Goal: Information Seeking & Learning: Learn about a topic

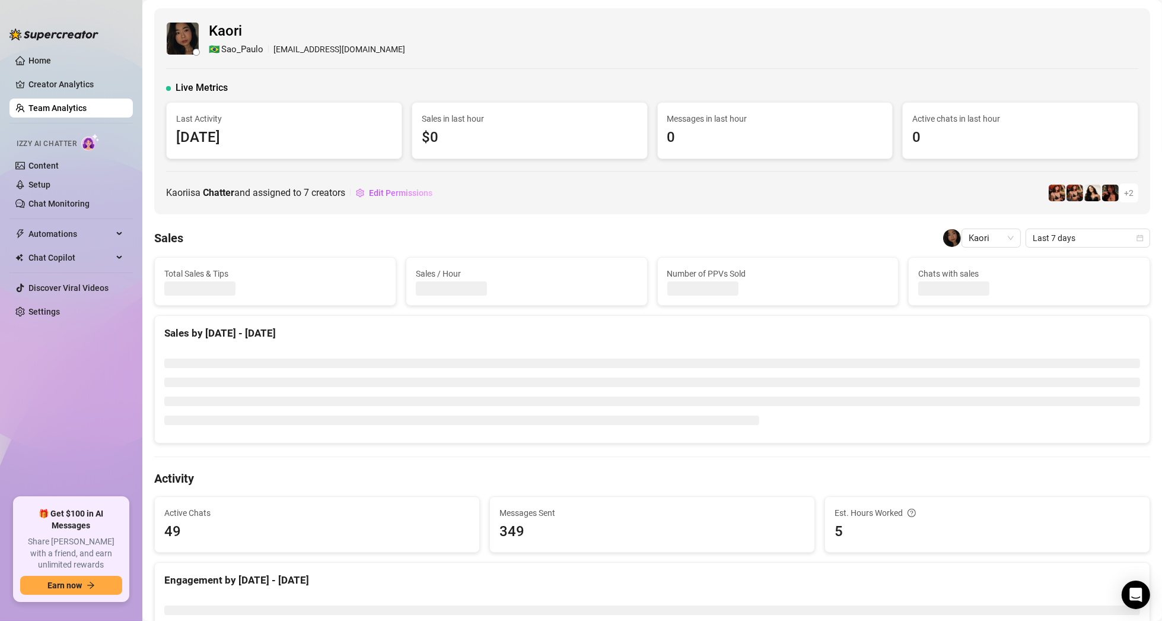
click at [47, 103] on link "Team Analytics" at bounding box center [57, 107] width 58 height 9
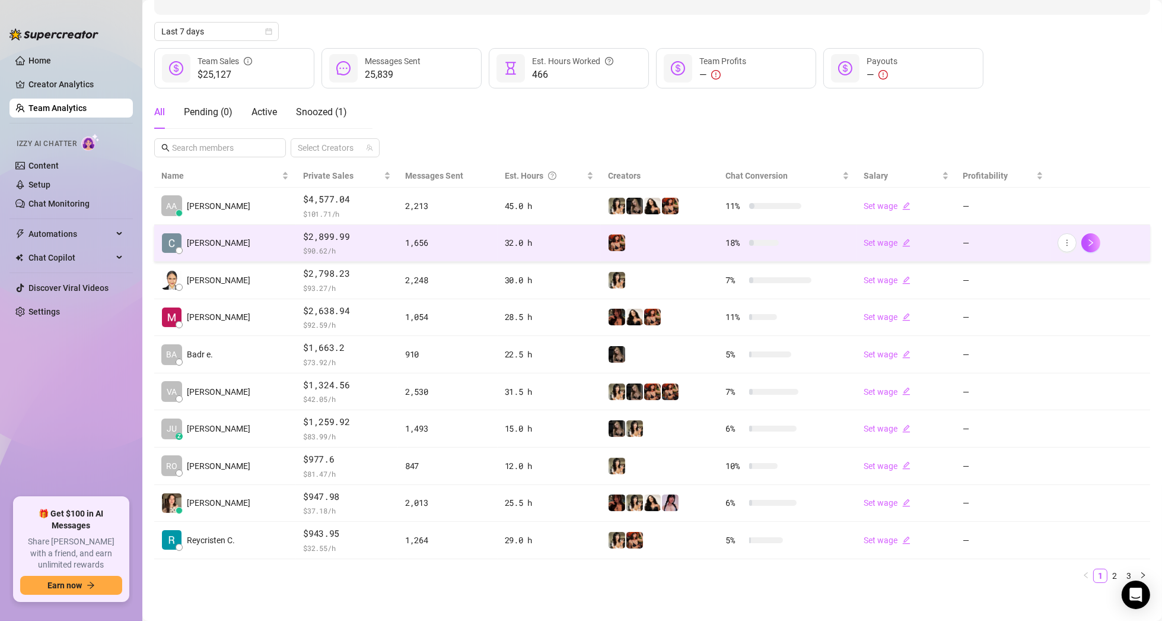
scroll to position [123, 0]
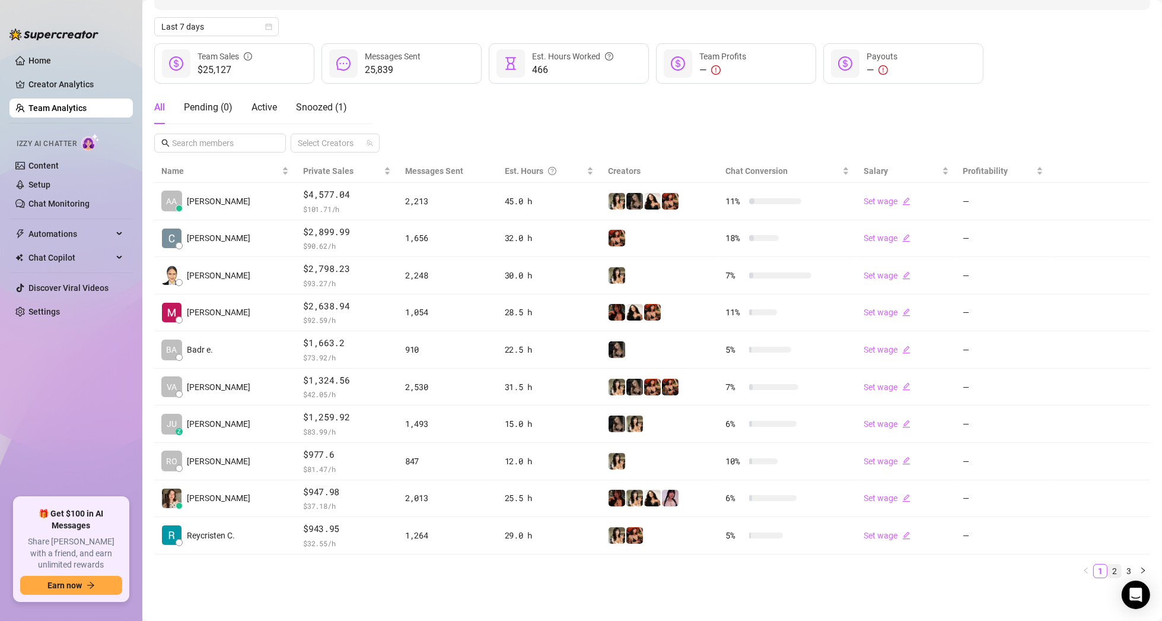
click at [1108, 568] on link "2" at bounding box center [1114, 570] width 13 height 13
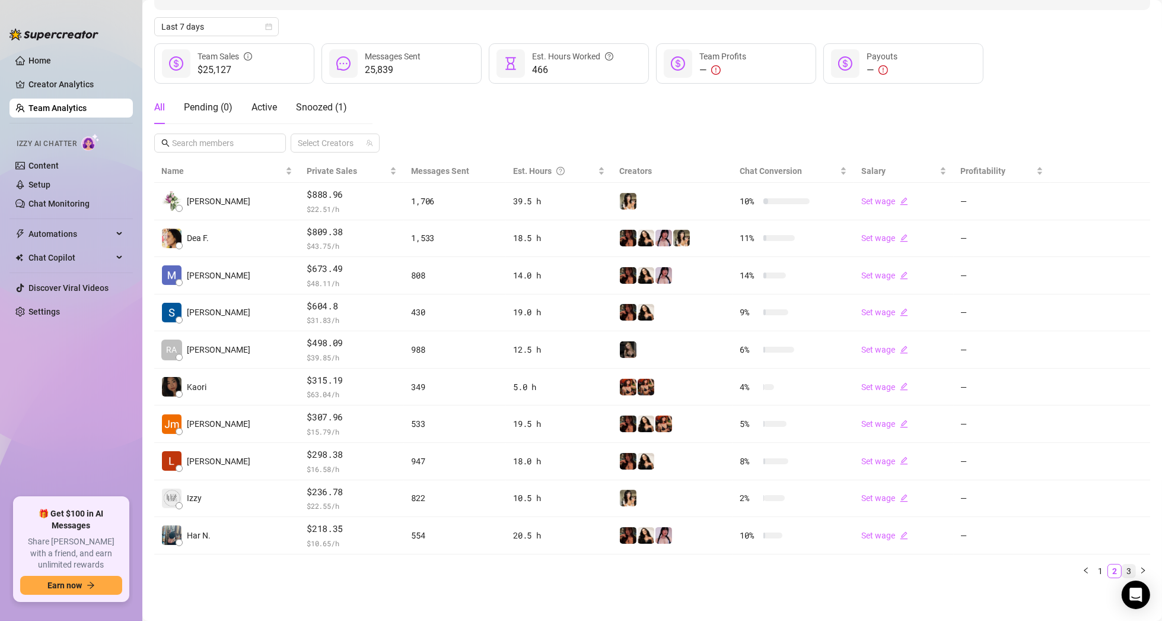
click at [1122, 567] on link "3" at bounding box center [1128, 570] width 13 height 13
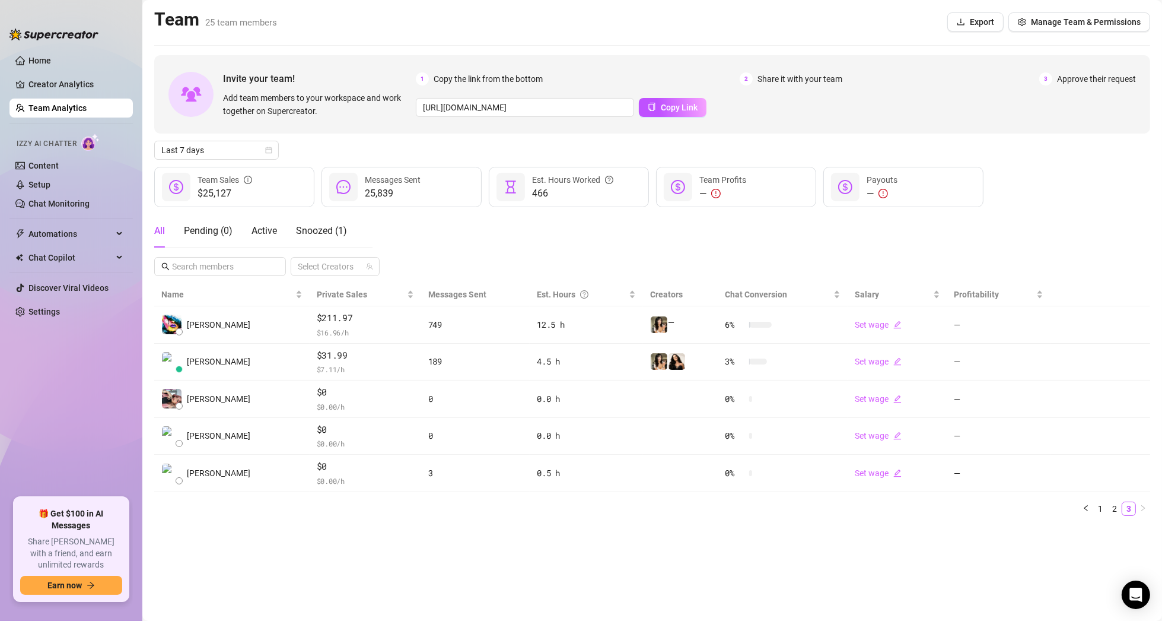
scroll to position [0, 0]
click at [1111, 510] on link "2" at bounding box center [1114, 508] width 13 height 13
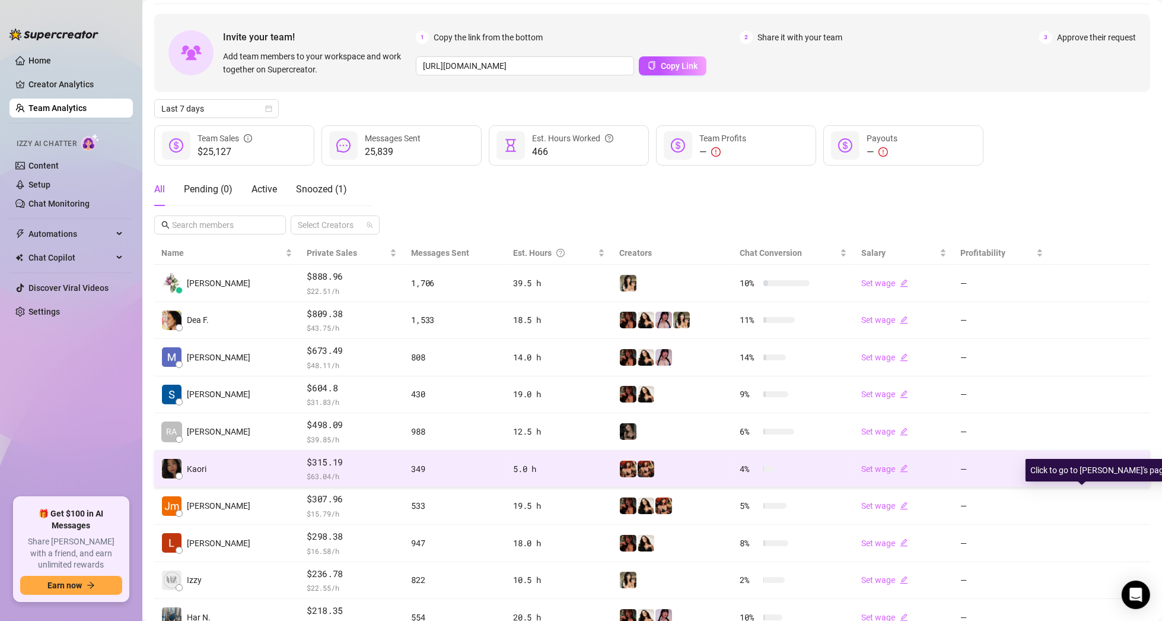
scroll to position [123, 0]
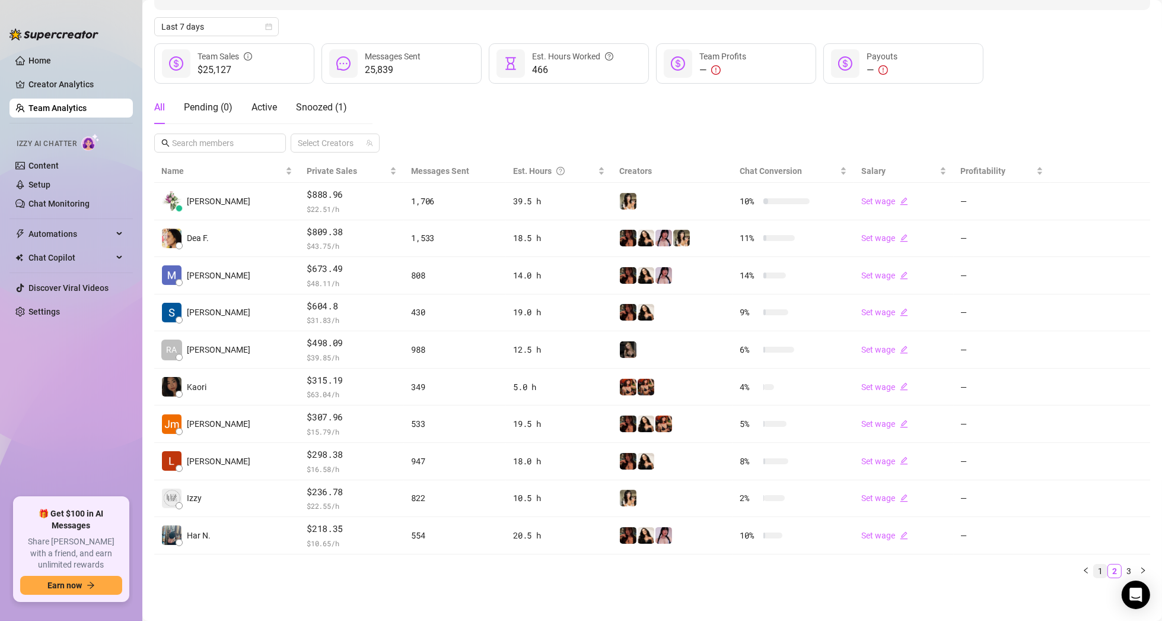
click at [1094, 570] on link "1" at bounding box center [1100, 570] width 13 height 13
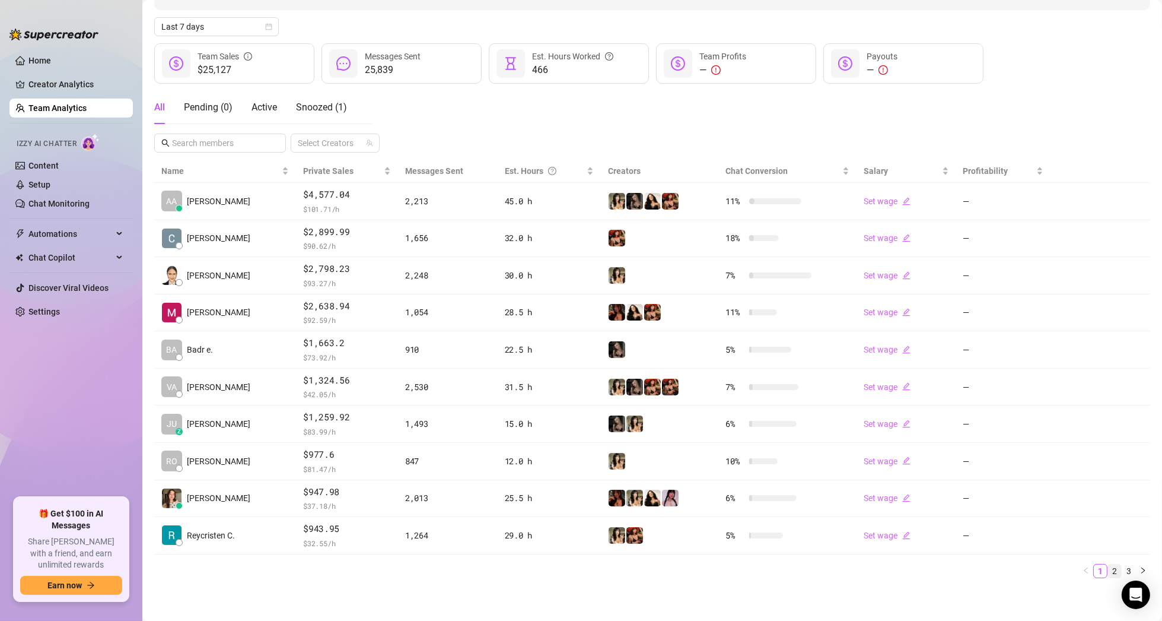
click at [1108, 567] on link "2" at bounding box center [1114, 570] width 13 height 13
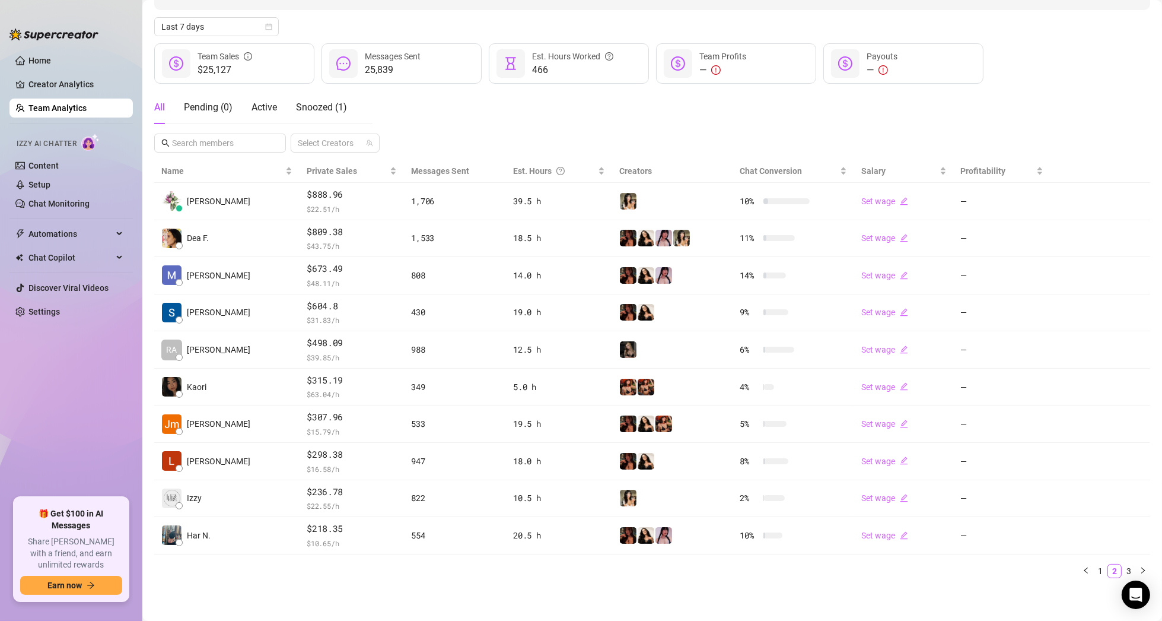
click at [1122, 565] on link "3" at bounding box center [1128, 570] width 13 height 13
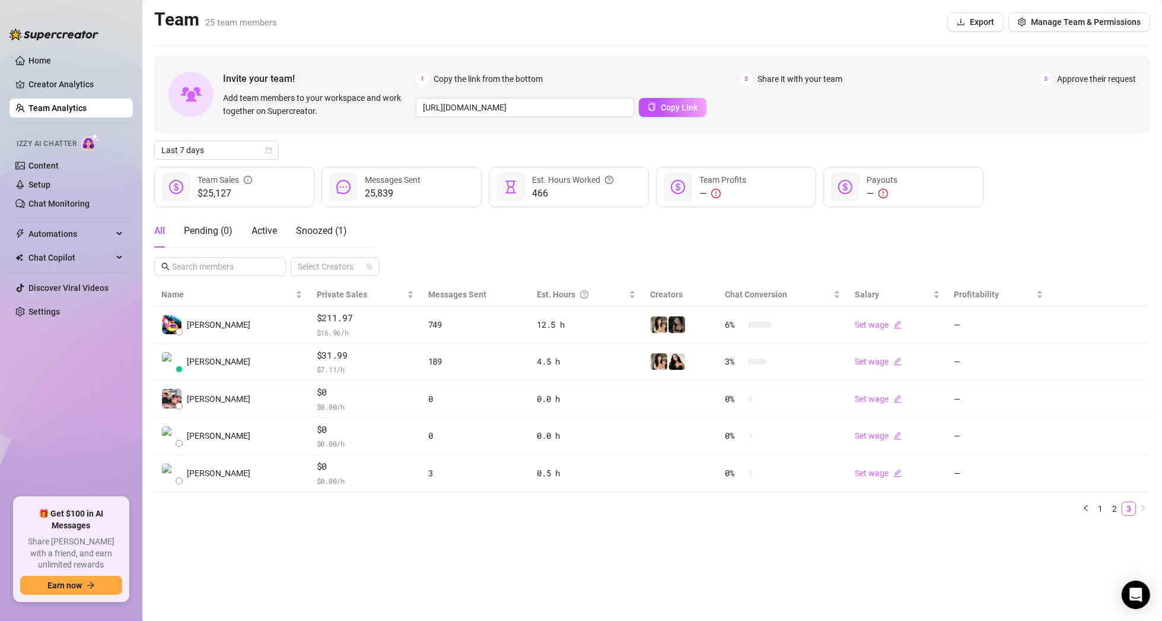
click at [157, 235] on div "All" at bounding box center [159, 231] width 11 height 14
click at [1099, 508] on link "1" at bounding box center [1100, 508] width 13 height 13
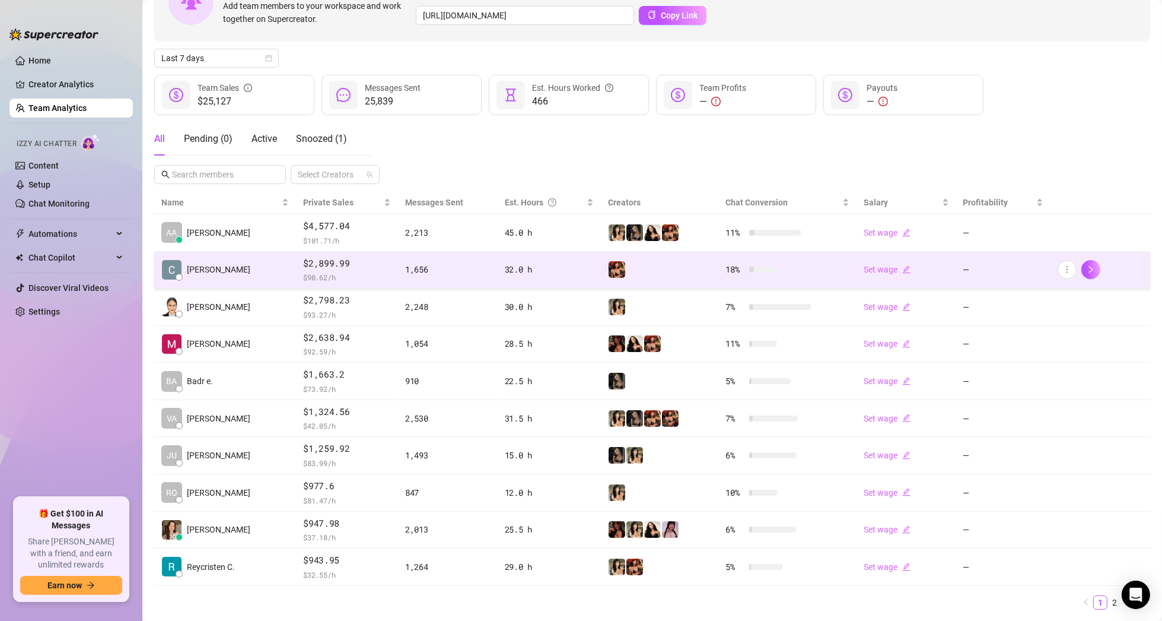
scroll to position [124, 0]
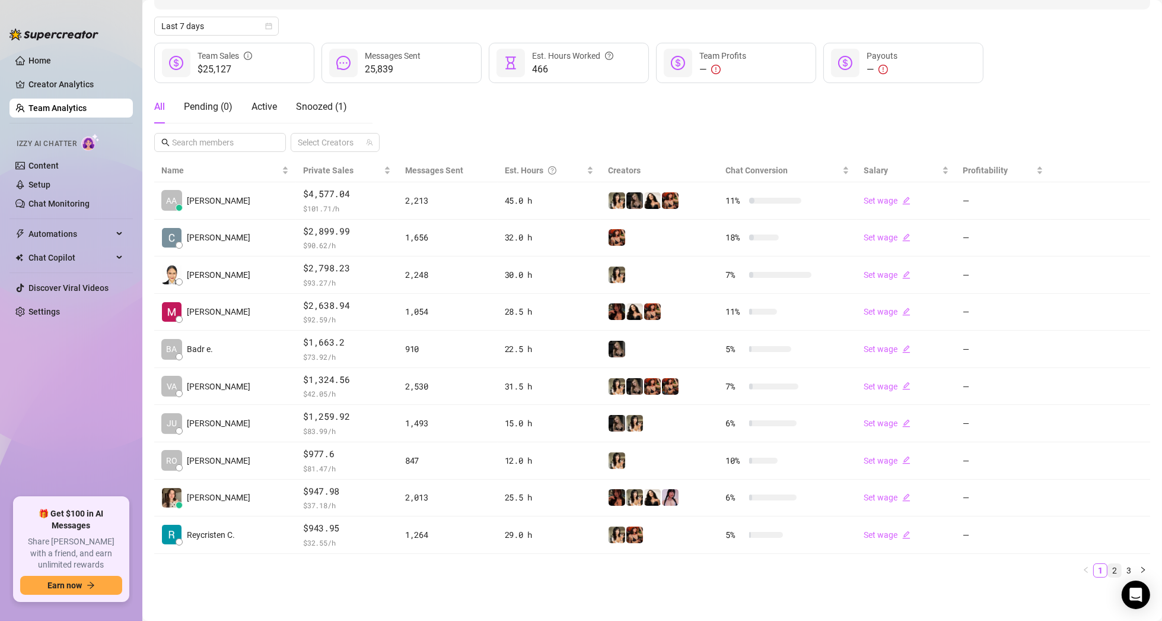
click at [1108, 571] on link "2" at bounding box center [1114, 570] width 13 height 13
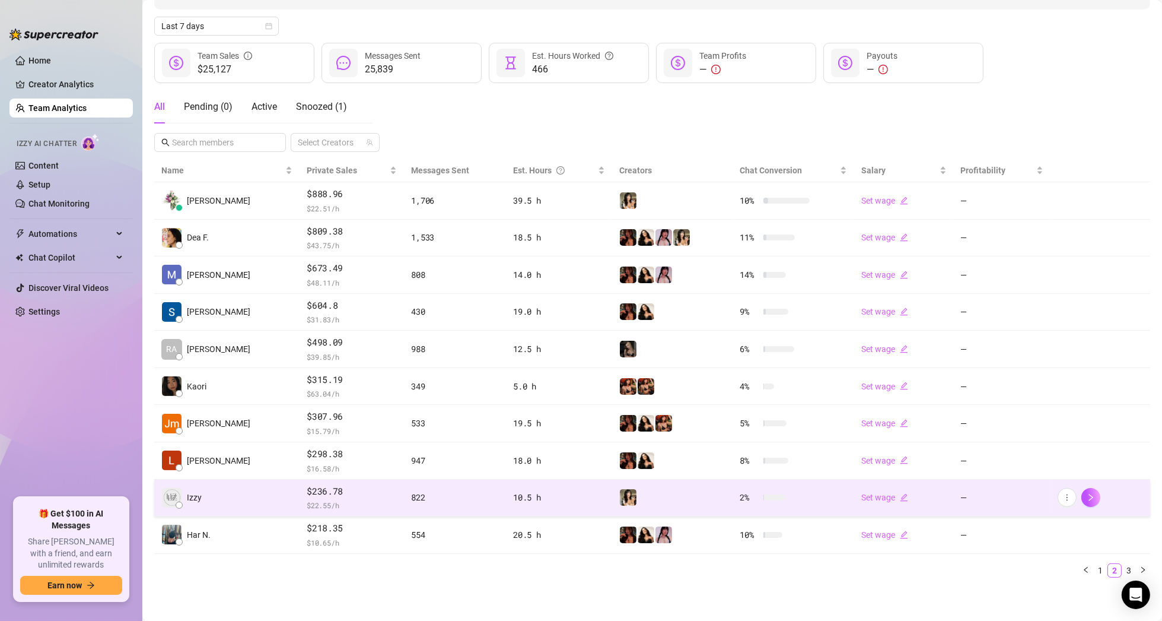
click at [198, 495] on span "Izzy" at bounding box center [194, 497] width 15 height 13
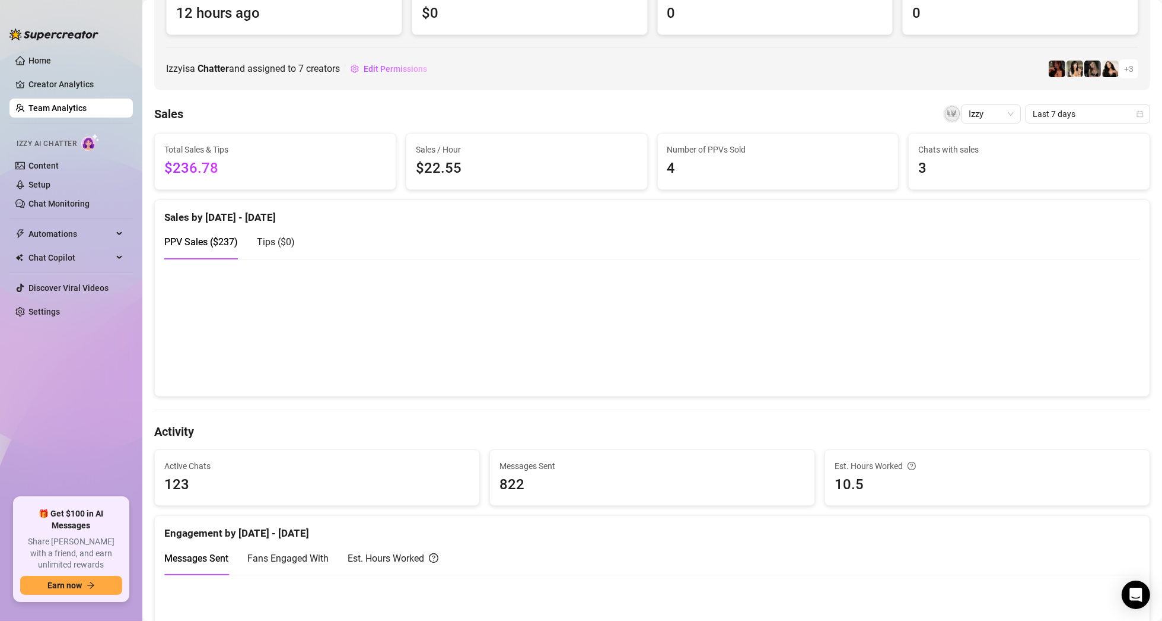
click at [61, 107] on link "Team Analytics" at bounding box center [57, 107] width 58 height 9
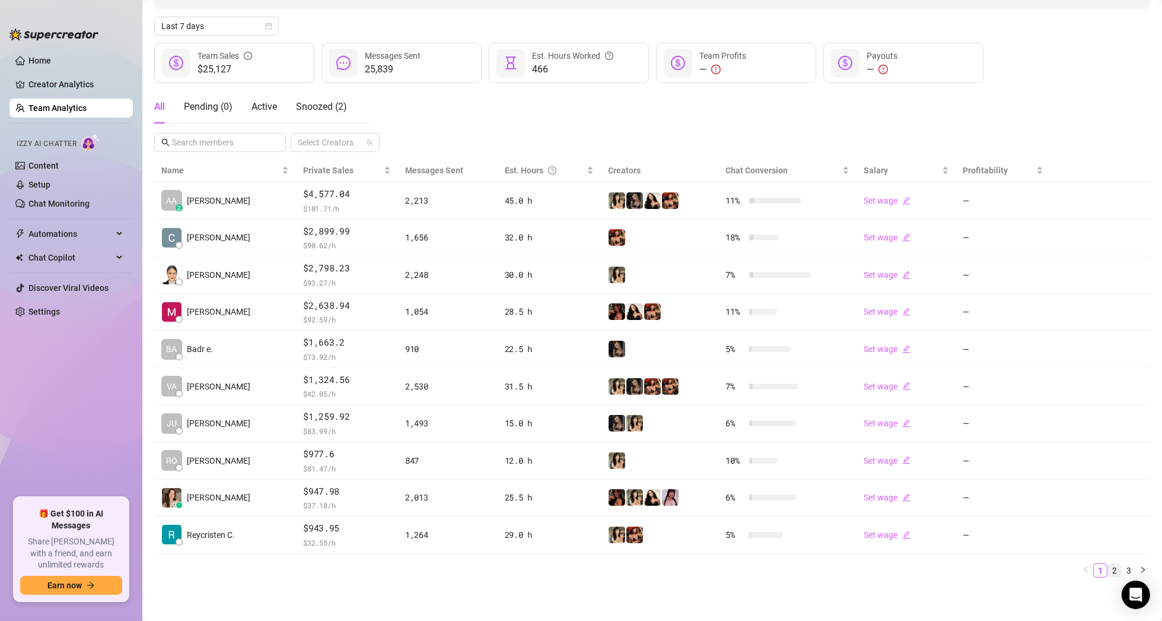
click at [1108, 568] on link "2" at bounding box center [1114, 570] width 13 height 13
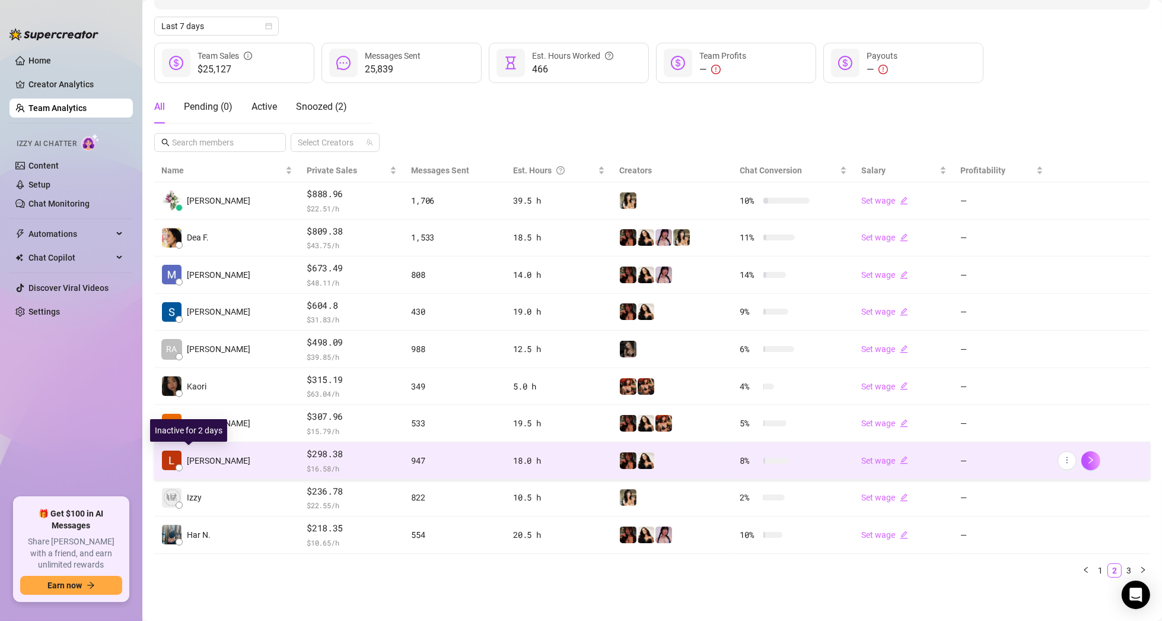
click at [195, 458] on span "[PERSON_NAME]" at bounding box center [218, 460] width 63 height 13
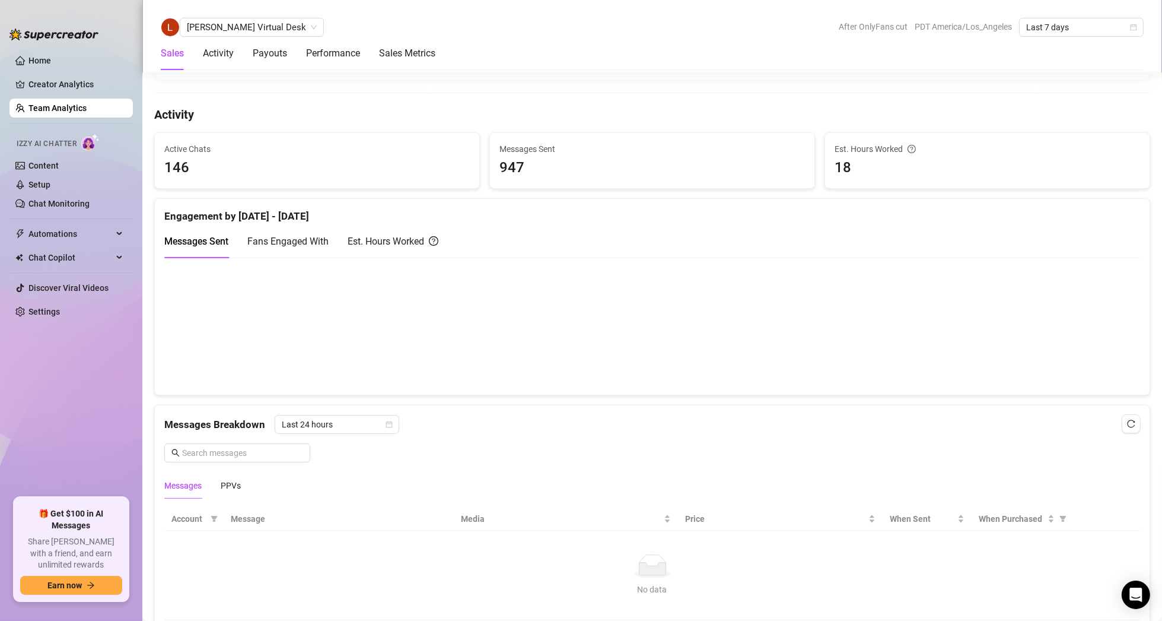
scroll to position [460, 0]
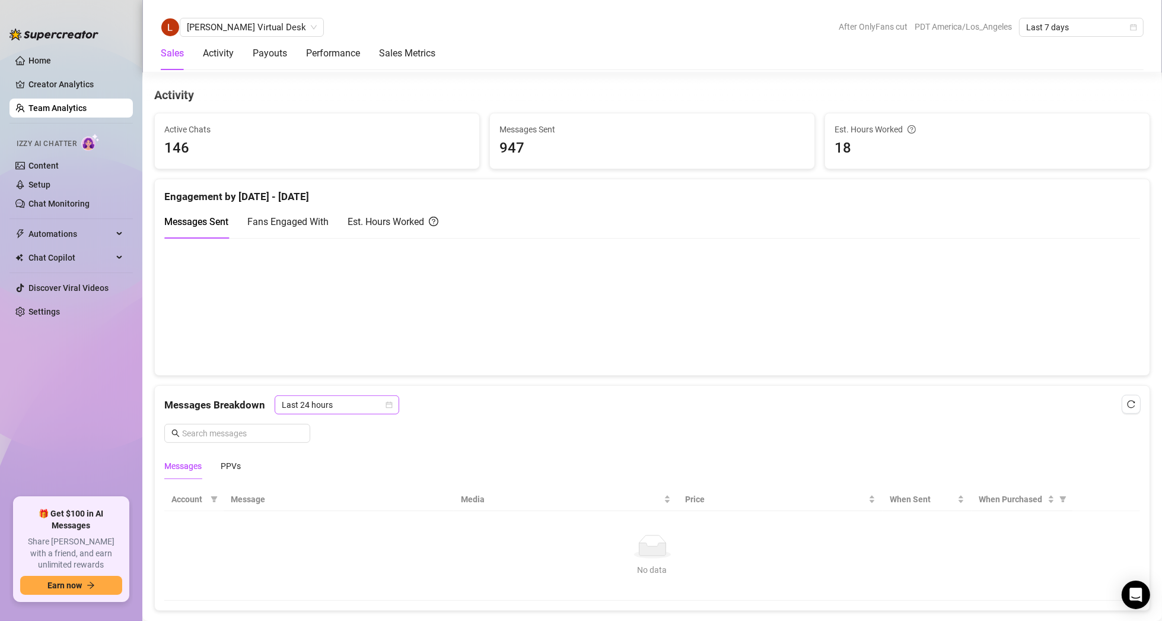
click at [387, 403] on icon "calendar" at bounding box center [389, 404] width 7 height 7
click at [322, 446] on div "Last Week" at bounding box center [336, 445] width 106 height 13
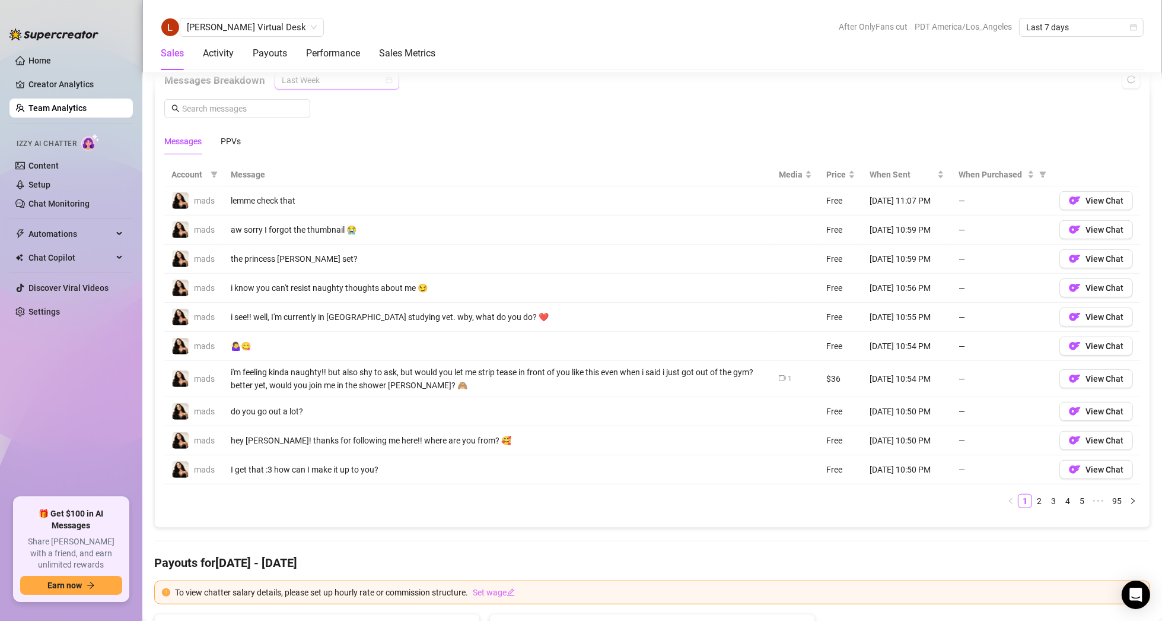
scroll to position [816, 0]
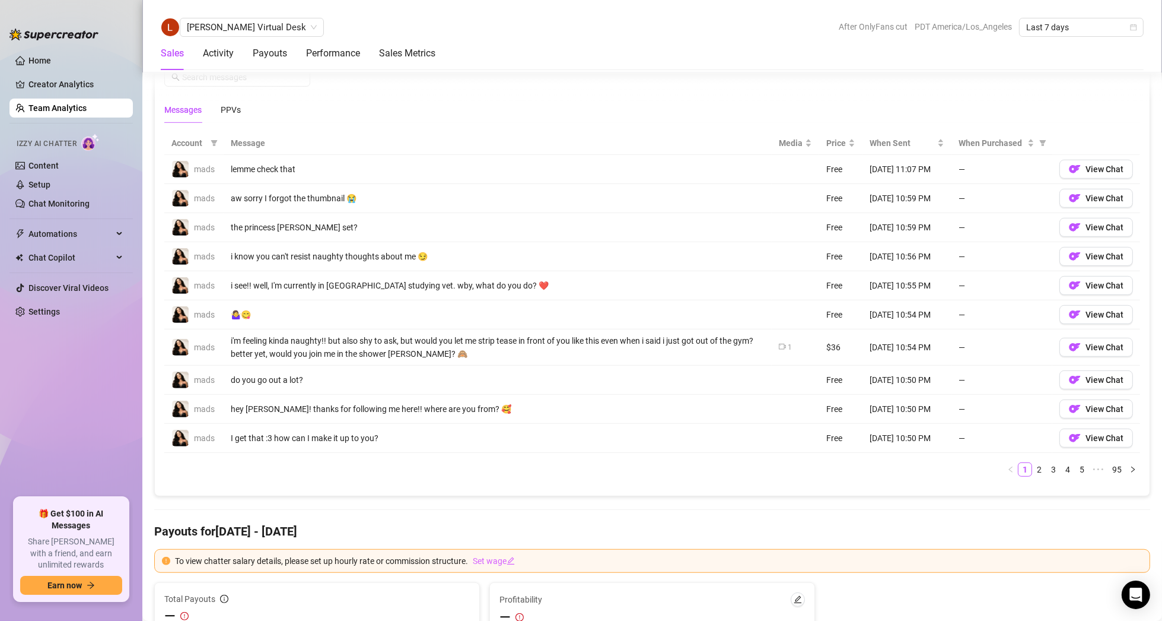
click at [1035, 465] on link "2" at bounding box center [1039, 469] width 13 height 13
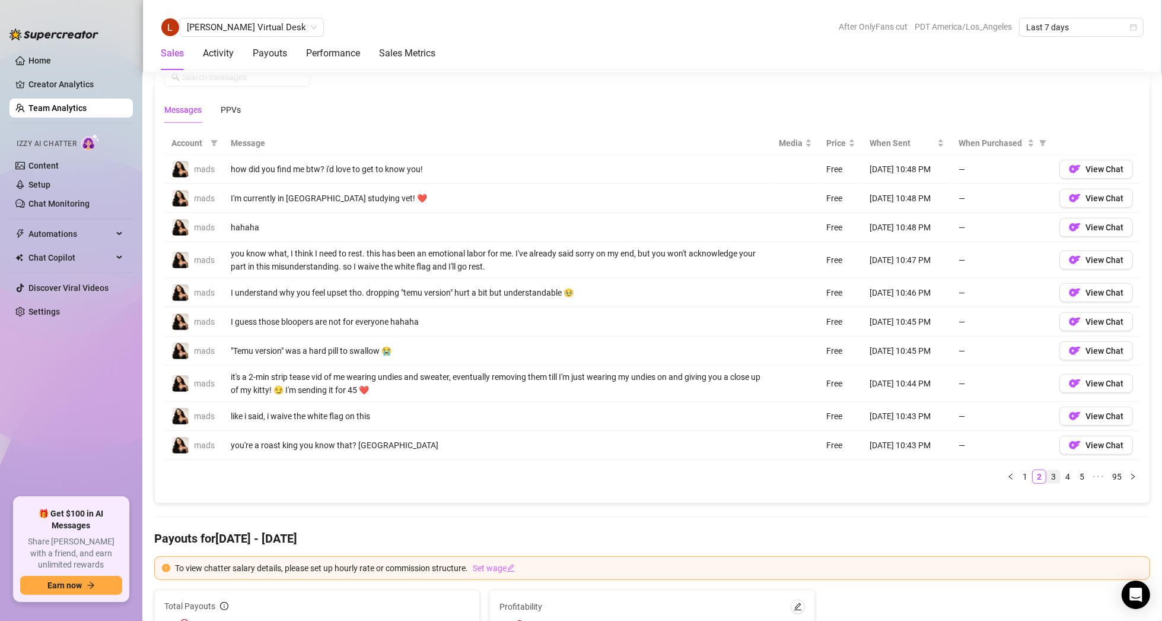
click at [1047, 472] on link "3" at bounding box center [1053, 476] width 13 height 13
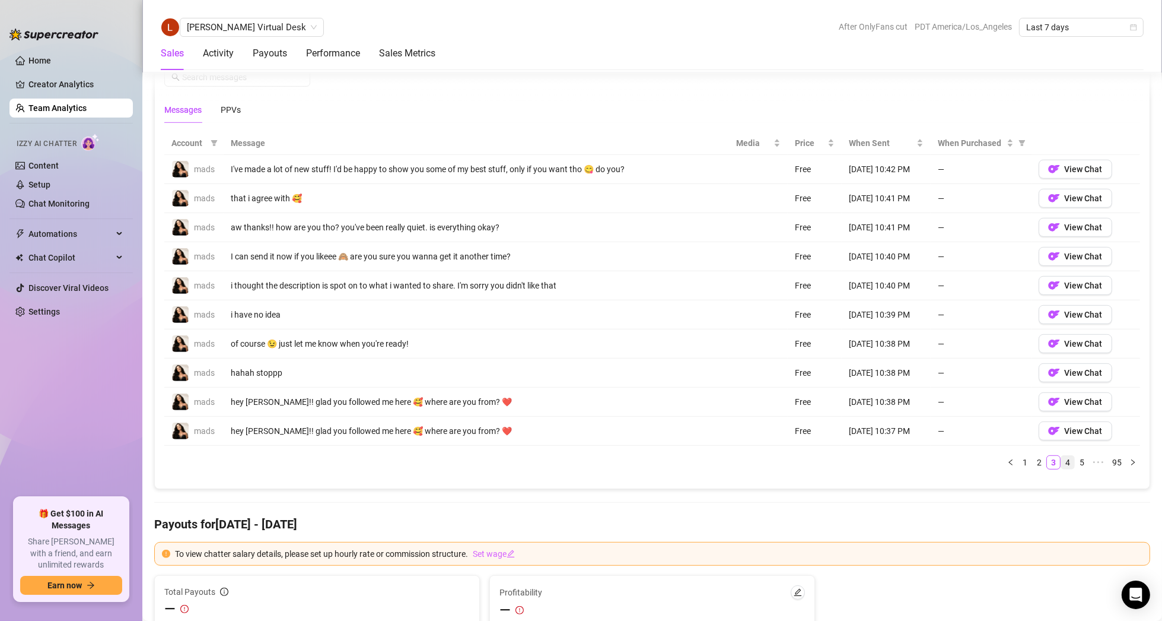
click at [1061, 457] on link "4" at bounding box center [1067, 462] width 13 height 13
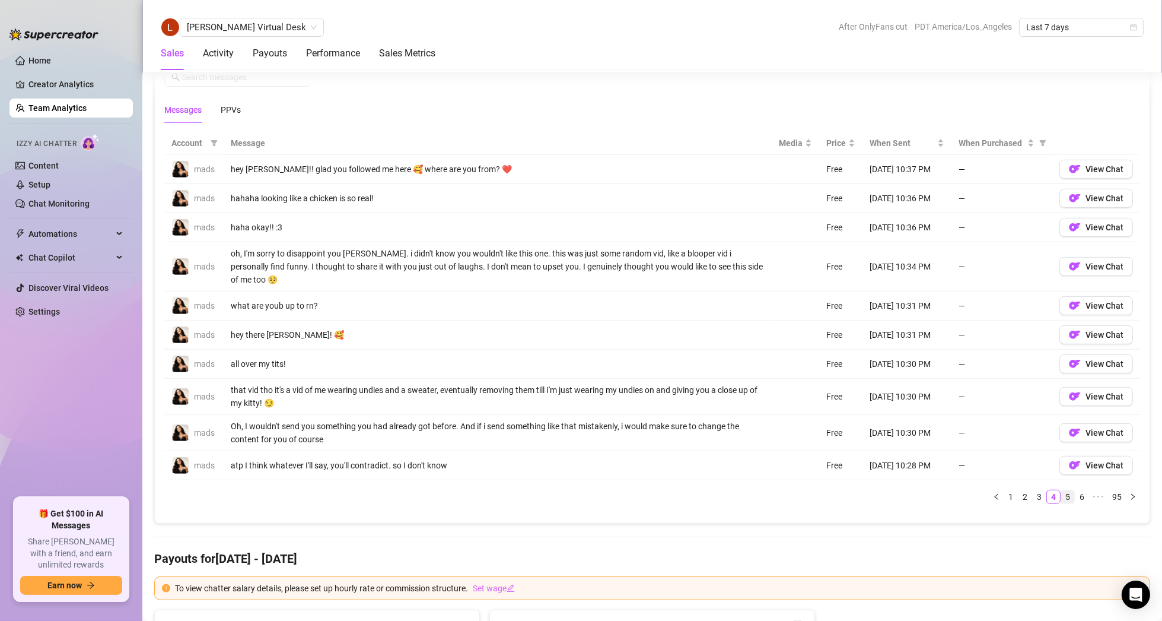
click at [1061, 495] on link "5" at bounding box center [1067, 496] width 13 height 13
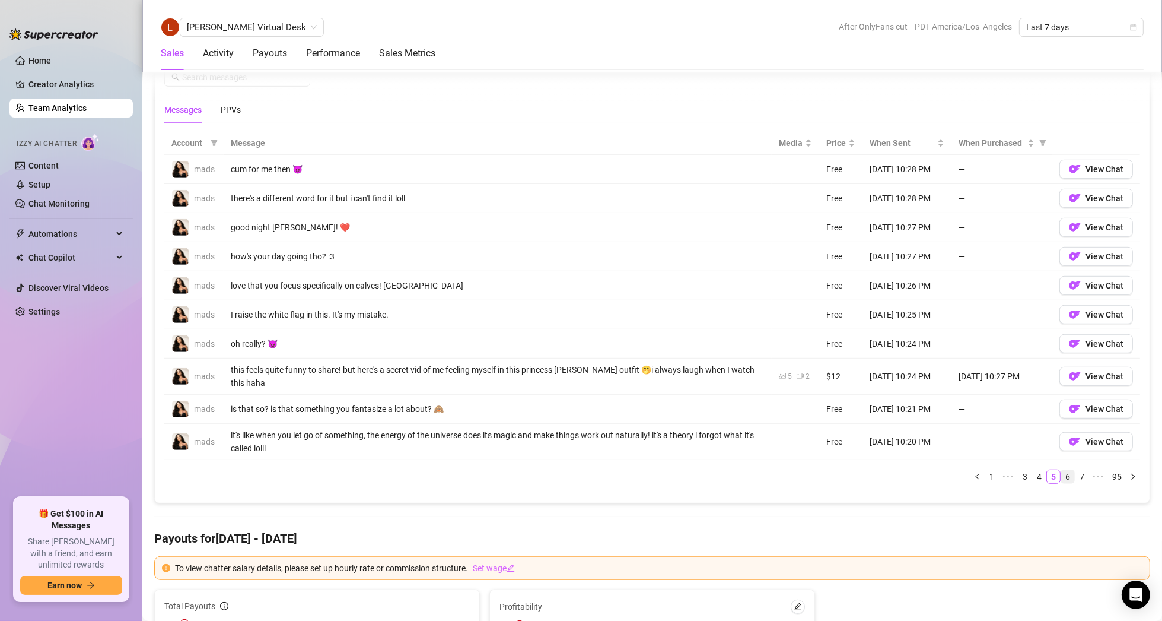
click at [1061, 470] on link "6" at bounding box center [1067, 476] width 13 height 13
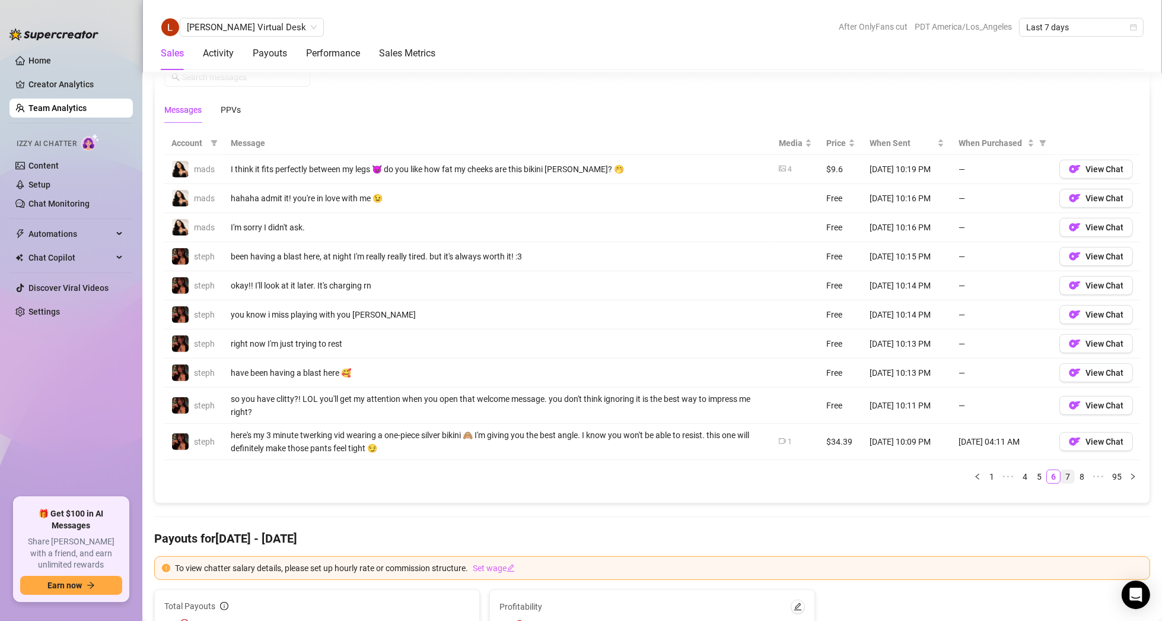
click at [1061, 473] on link "7" at bounding box center [1067, 476] width 13 height 13
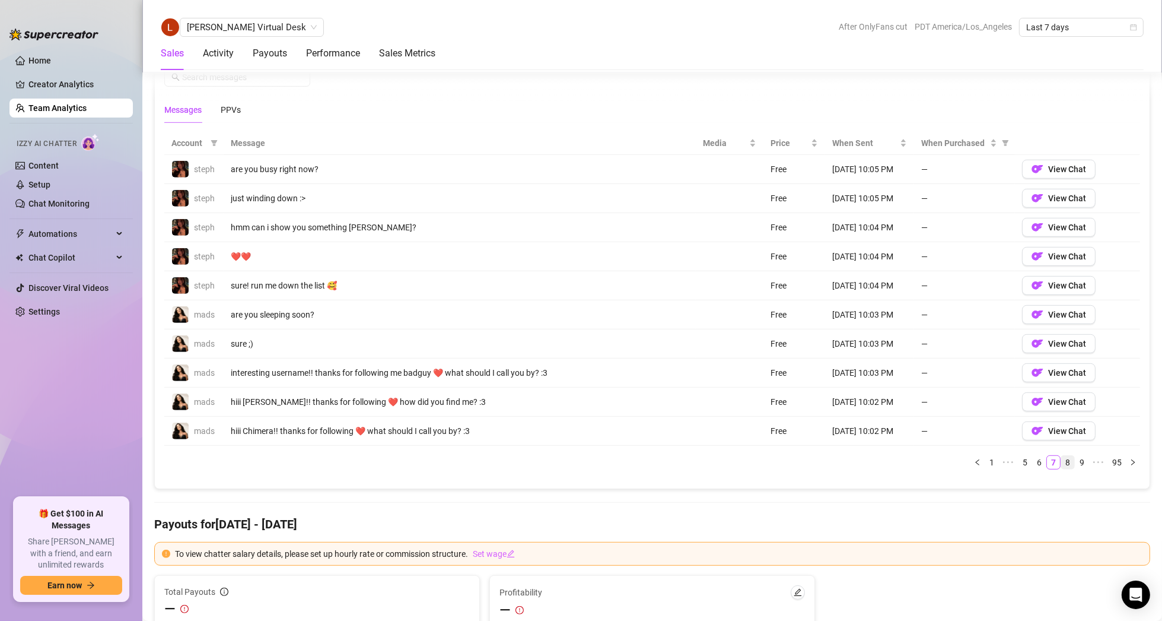
click at [1061, 456] on link "8" at bounding box center [1067, 462] width 13 height 13
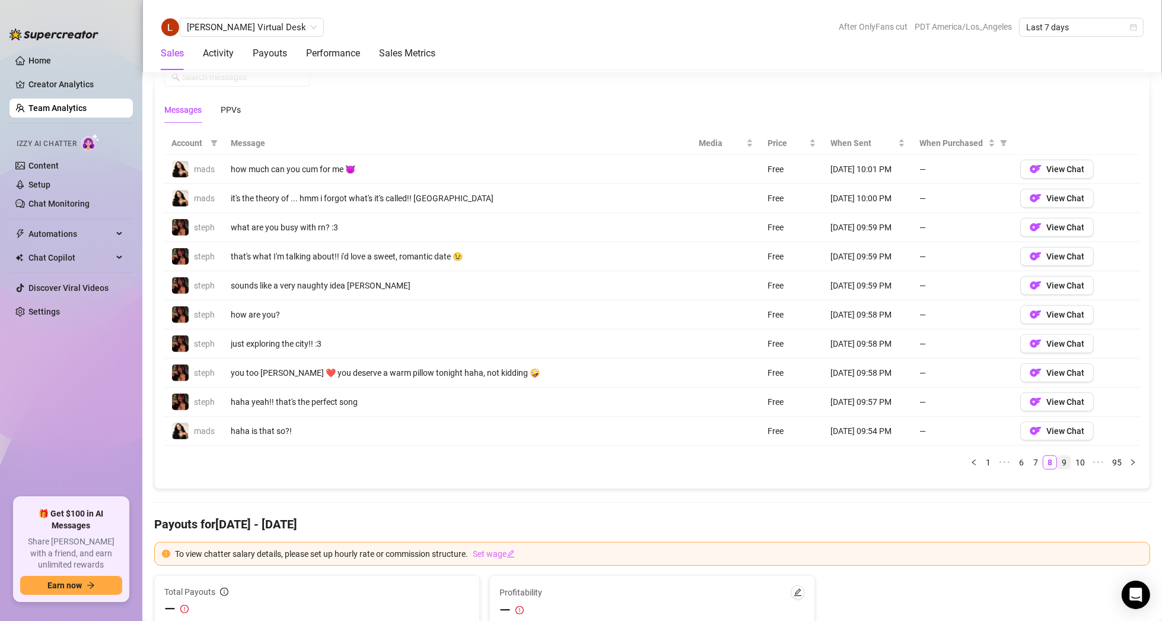
click at [1058, 457] on link "9" at bounding box center [1064, 462] width 13 height 13
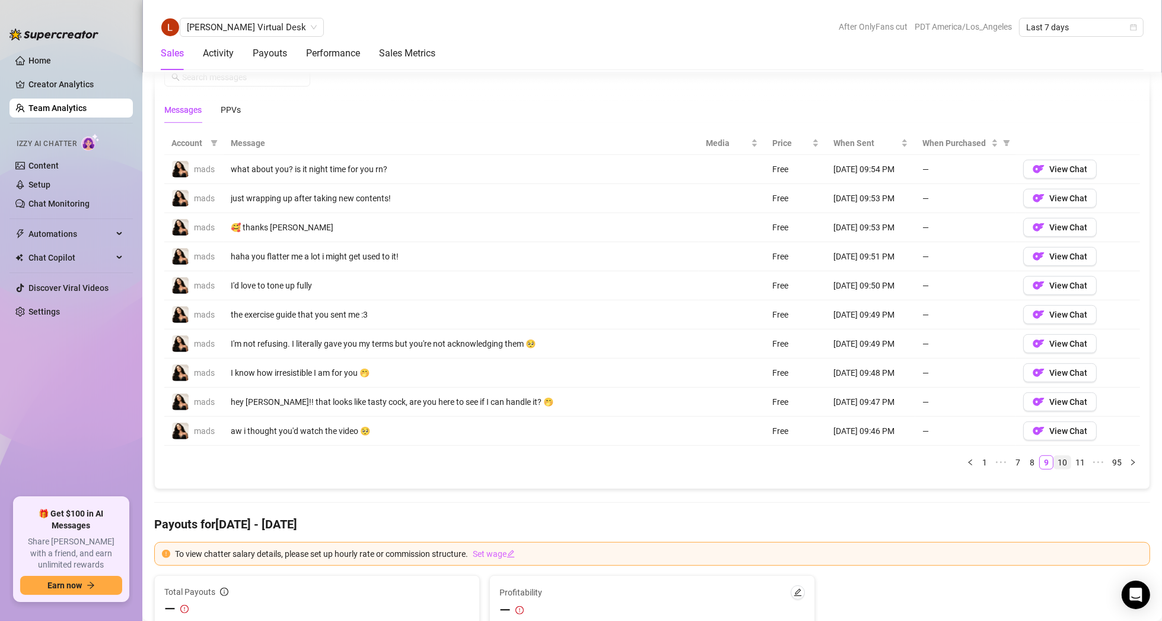
click at [1058, 459] on link "10" at bounding box center [1062, 462] width 17 height 13
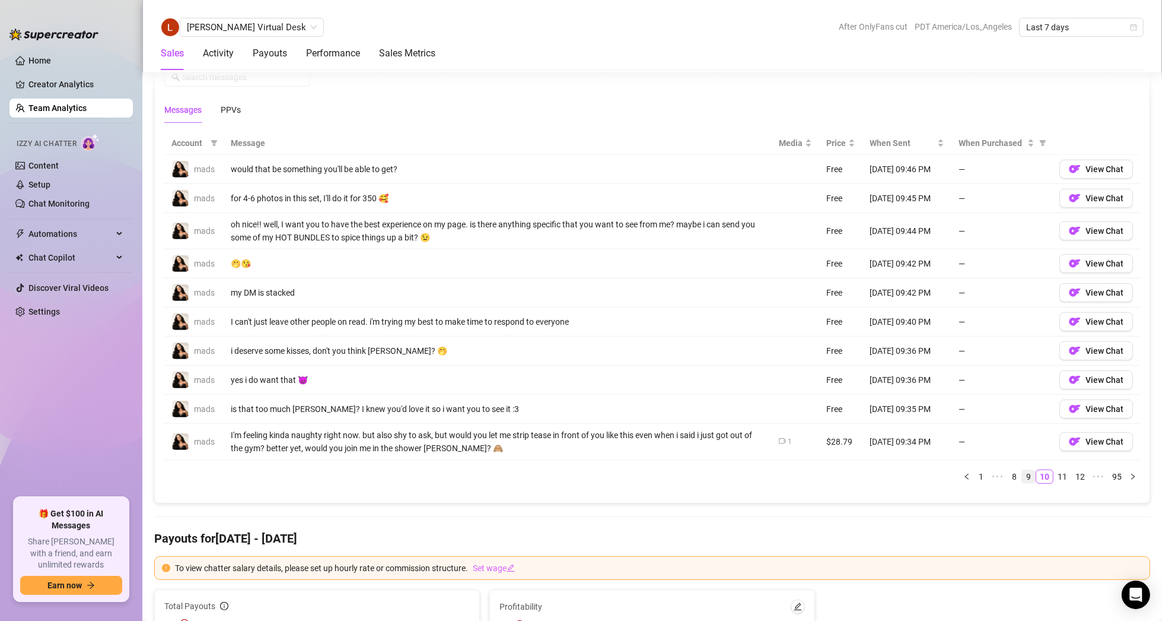
click at [1022, 472] on link "9" at bounding box center [1028, 476] width 13 height 13
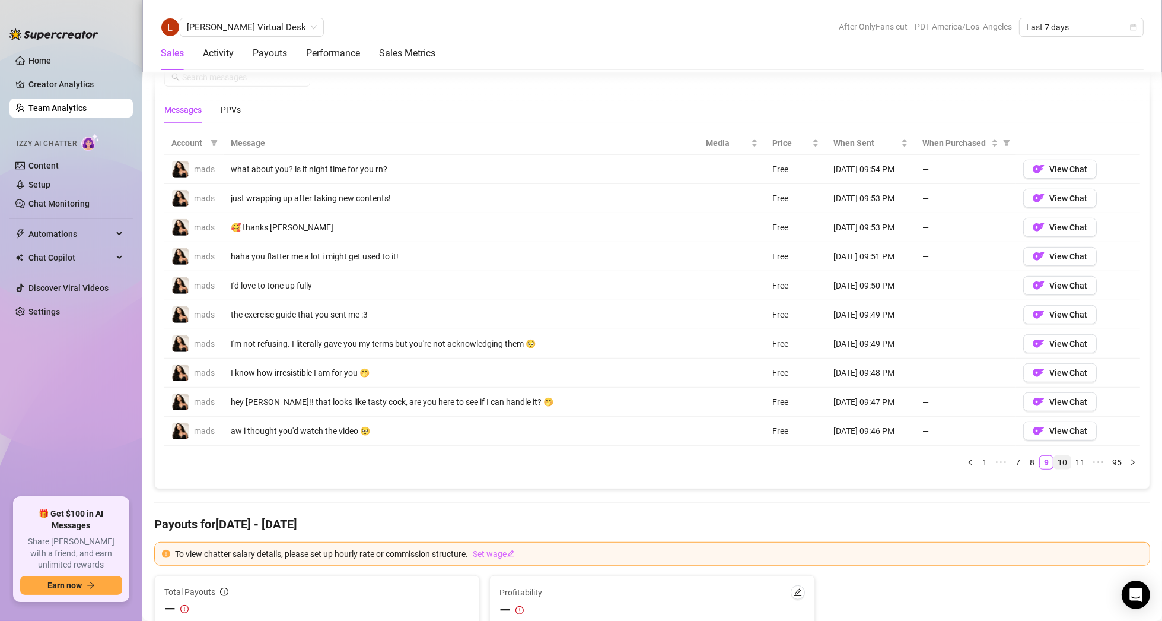
click at [1054, 456] on link "10" at bounding box center [1062, 462] width 17 height 13
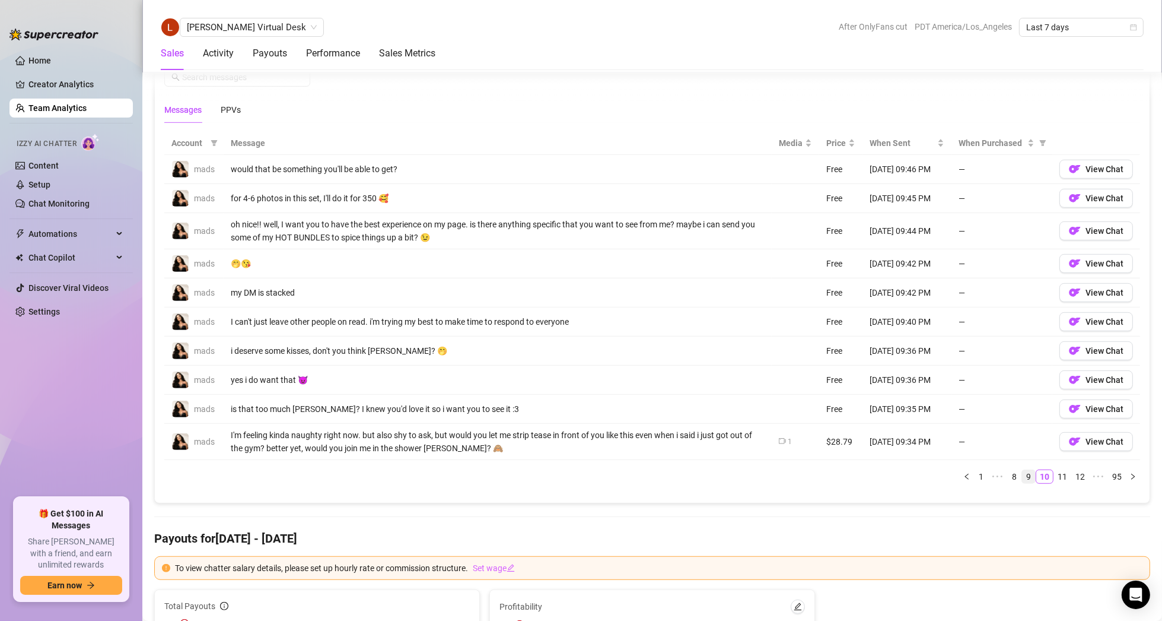
click at [1022, 470] on link "9" at bounding box center [1028, 476] width 13 height 13
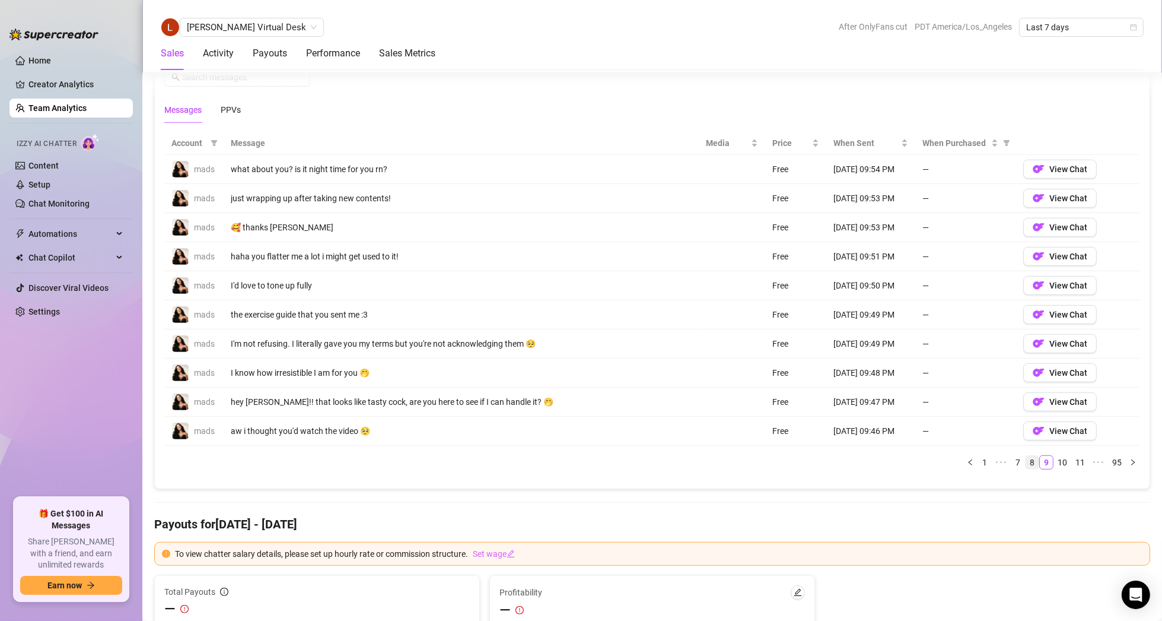
click at [1026, 458] on link "8" at bounding box center [1032, 462] width 13 height 13
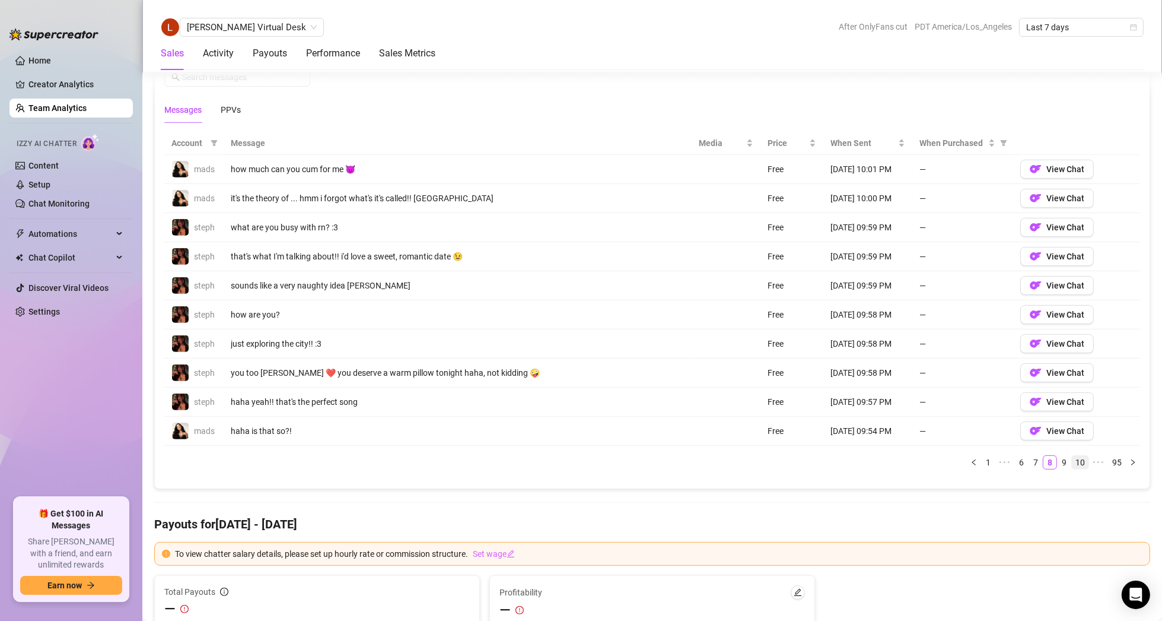
click at [1072, 459] on link "10" at bounding box center [1080, 462] width 17 height 13
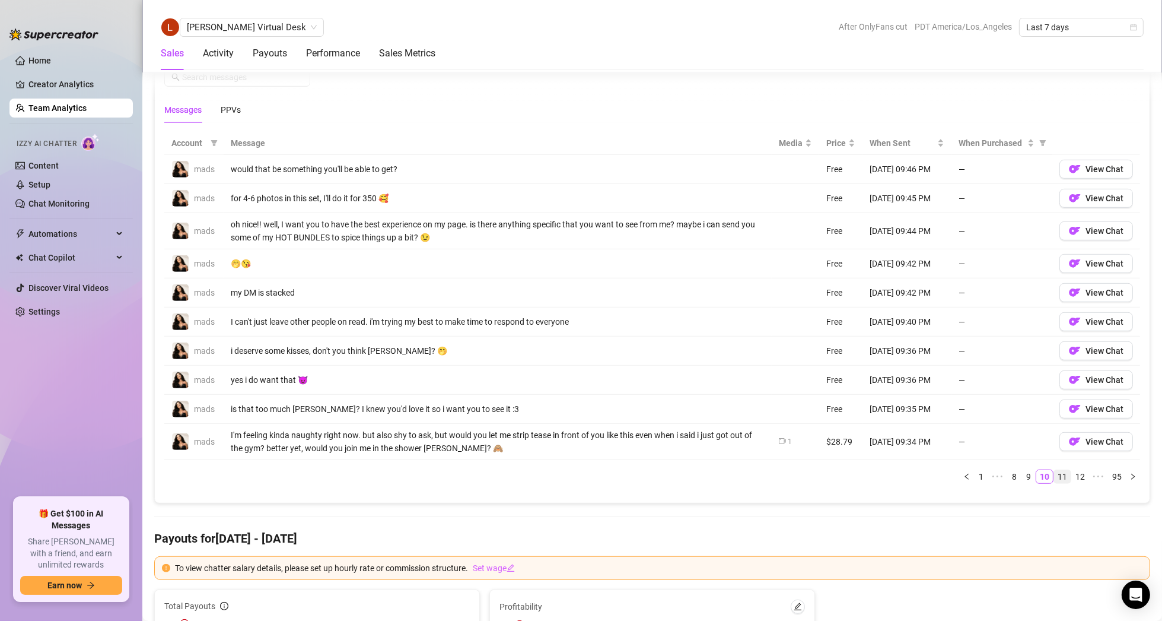
click at [1054, 472] on link "11" at bounding box center [1062, 476] width 17 height 13
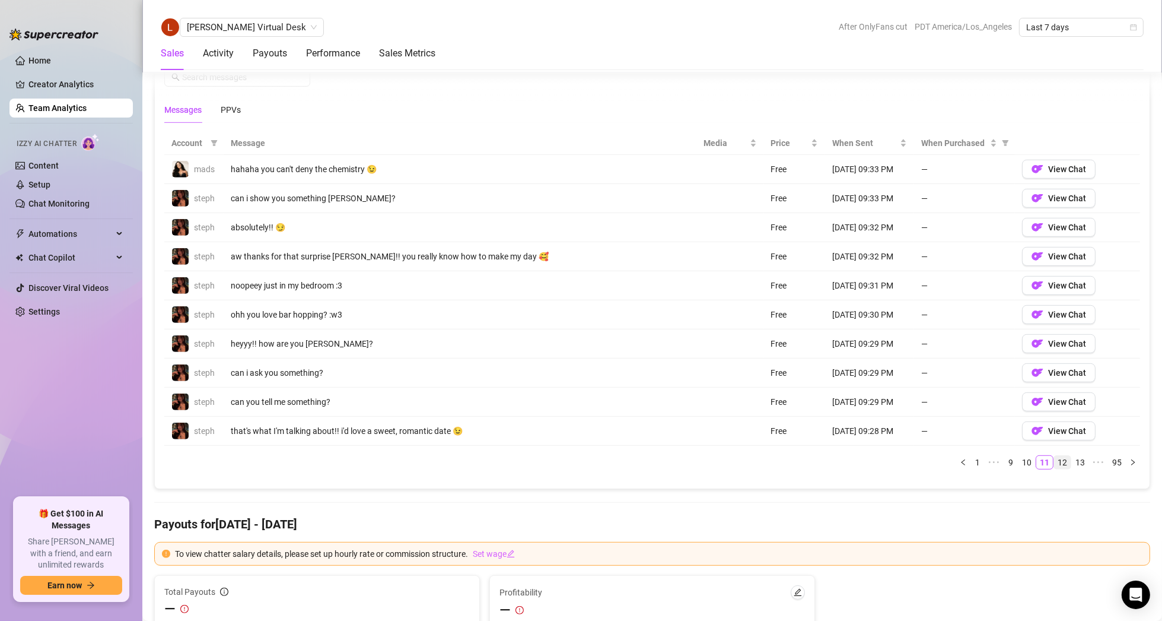
click at [1054, 459] on link "12" at bounding box center [1062, 462] width 17 height 13
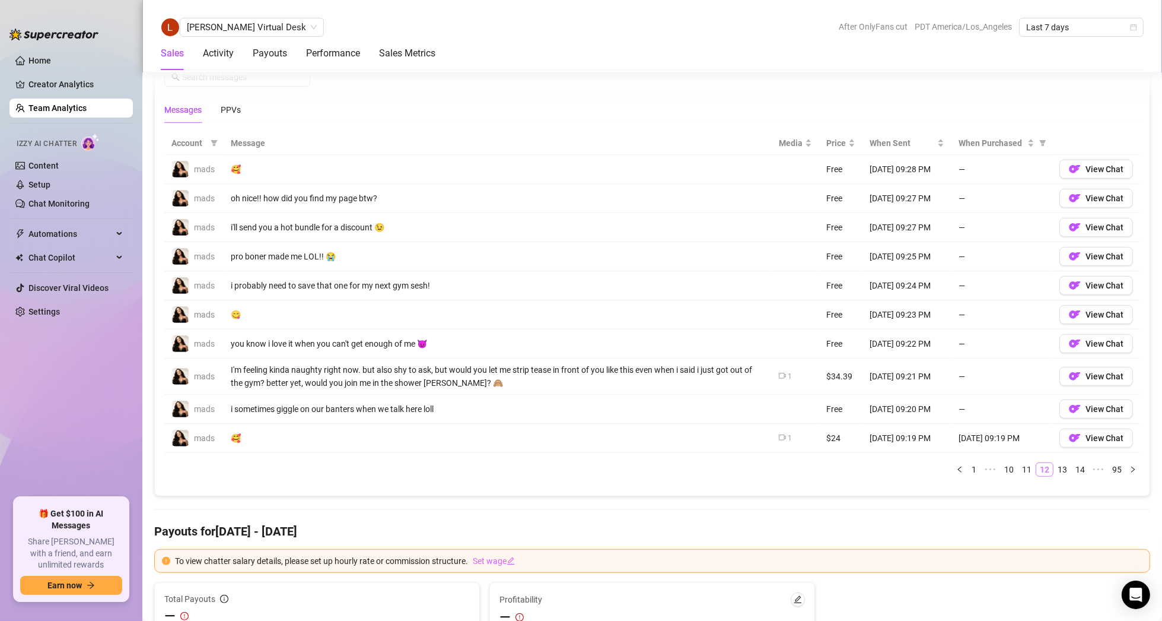
click at [1036, 462] on li "12" at bounding box center [1045, 469] width 18 height 14
click at [1036, 465] on link "12" at bounding box center [1044, 469] width 17 height 13
click at [1025, 465] on link "11" at bounding box center [1027, 469] width 17 height 13
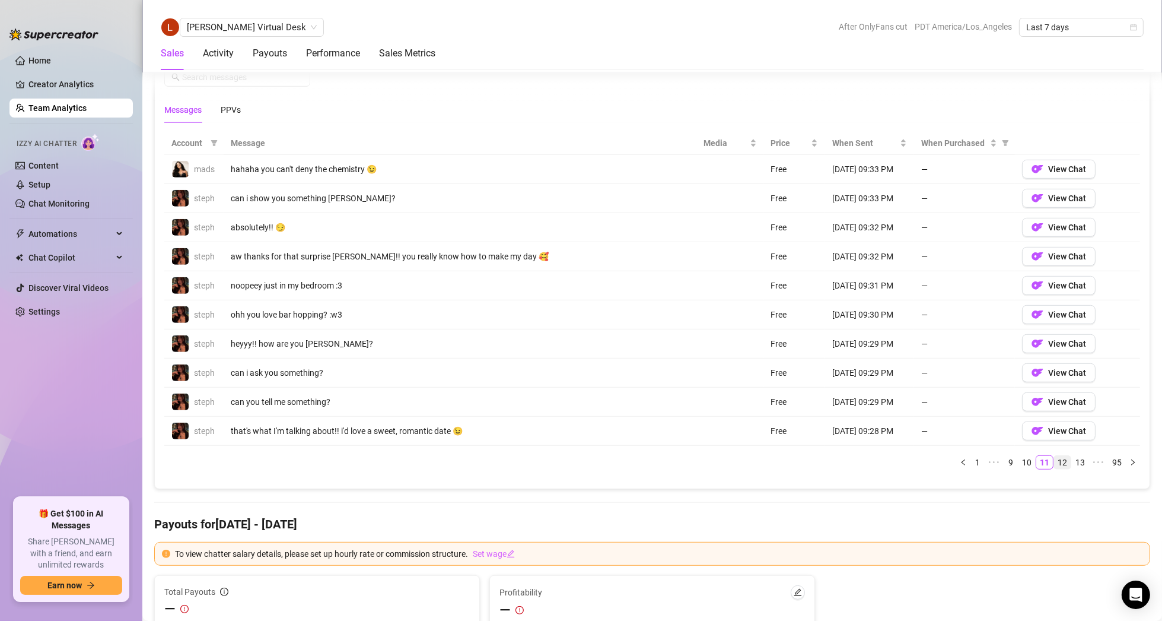
click at [1057, 460] on link "12" at bounding box center [1062, 462] width 17 height 13
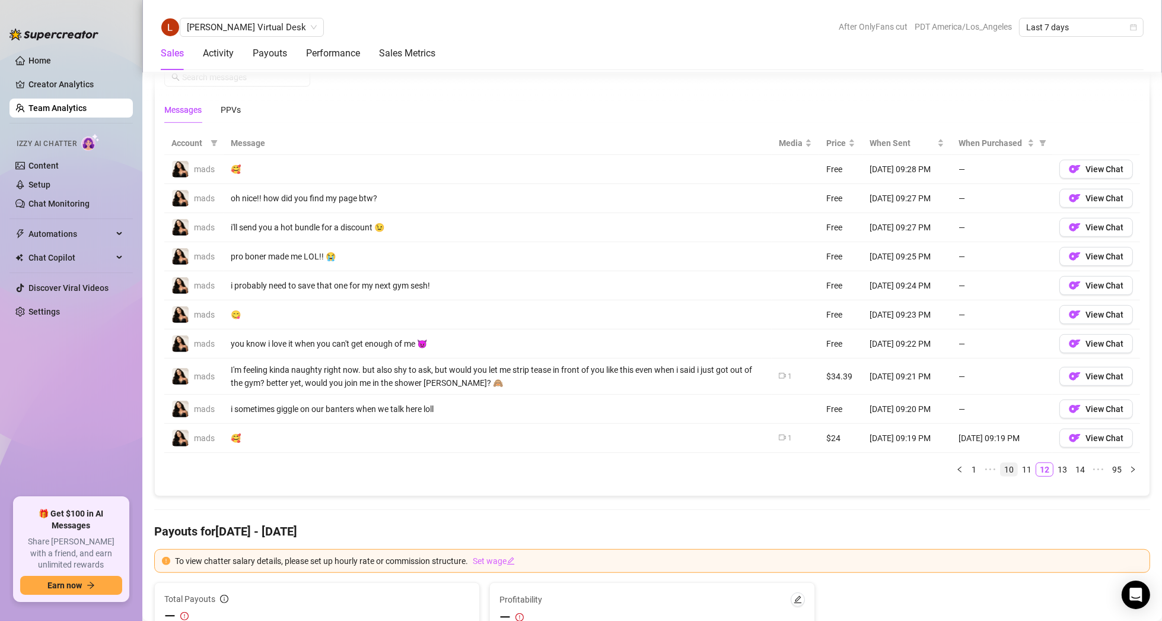
click at [1006, 465] on link "10" at bounding box center [1009, 469] width 17 height 13
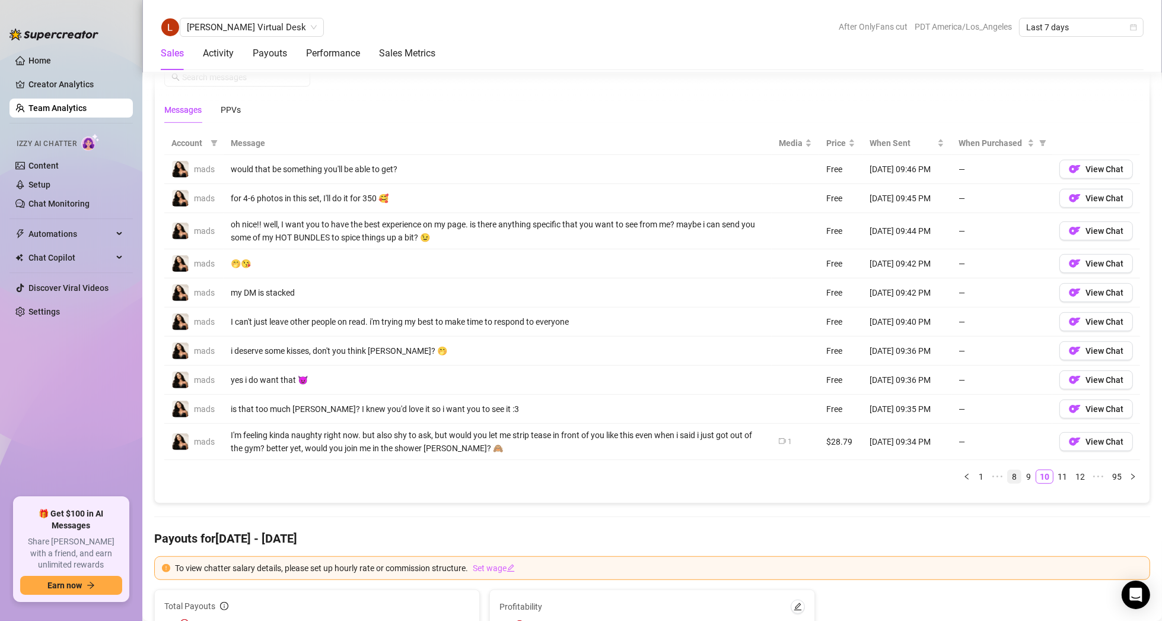
click at [1008, 473] on link "8" at bounding box center [1014, 476] width 13 height 13
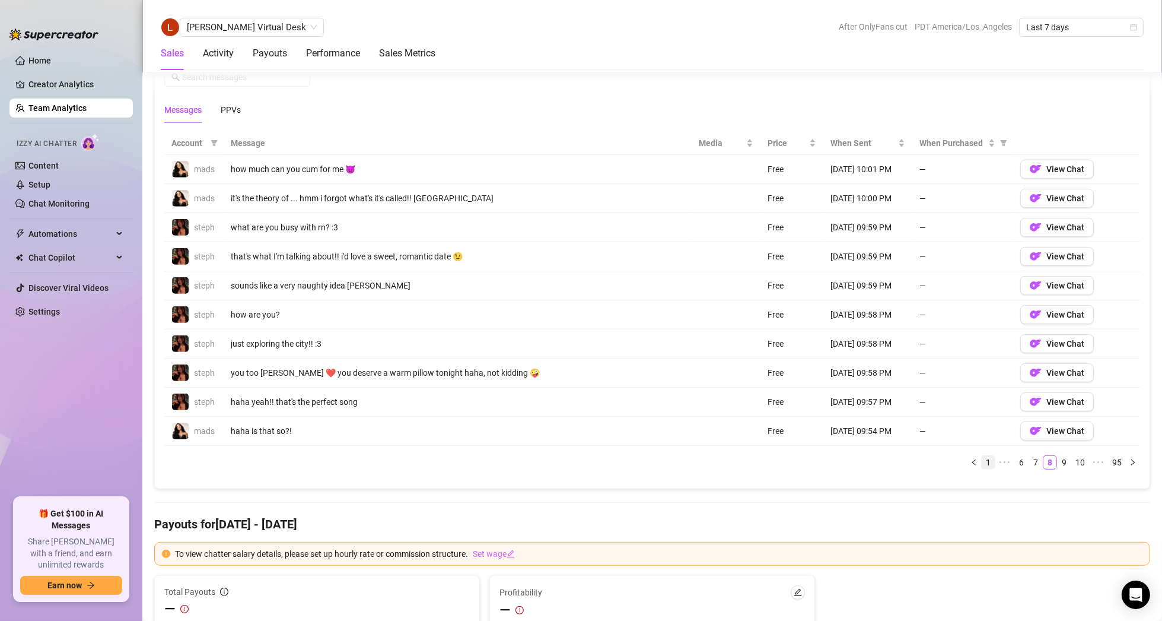
click at [982, 456] on link "1" at bounding box center [988, 462] width 13 height 13
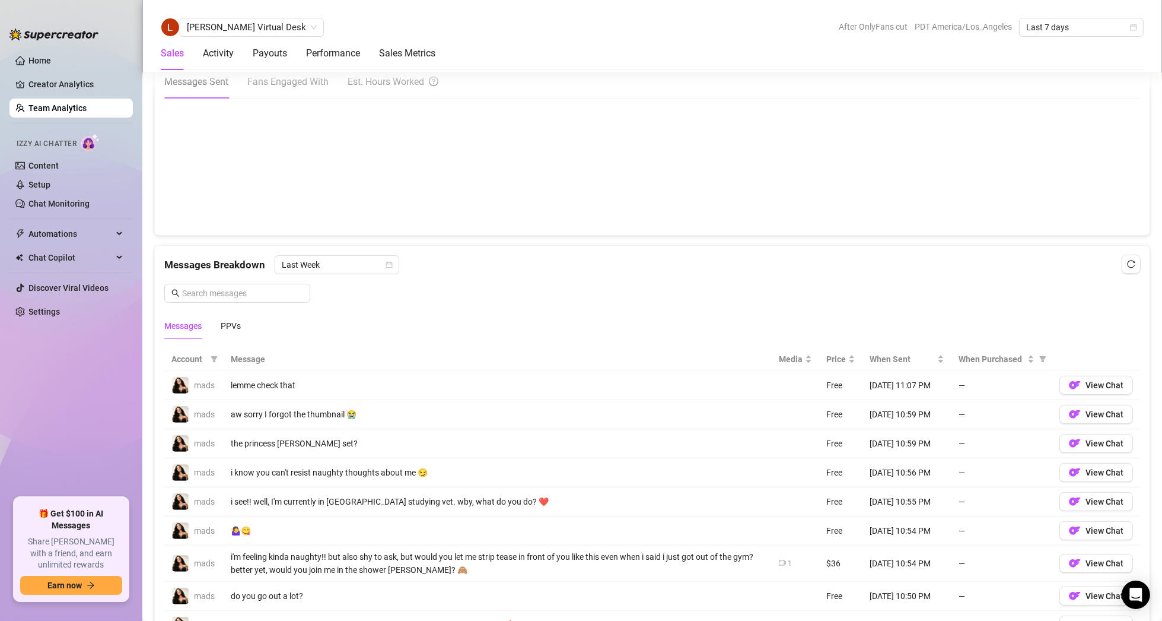
scroll to position [582, 0]
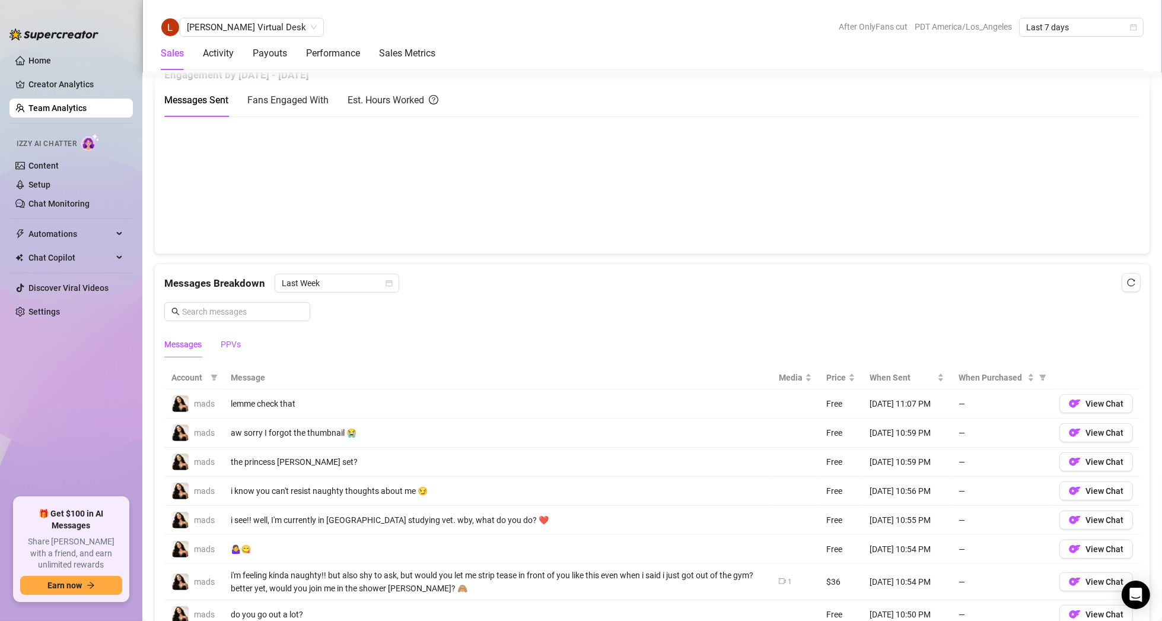
click at [235, 341] on div "PPVs" at bounding box center [231, 344] width 20 height 13
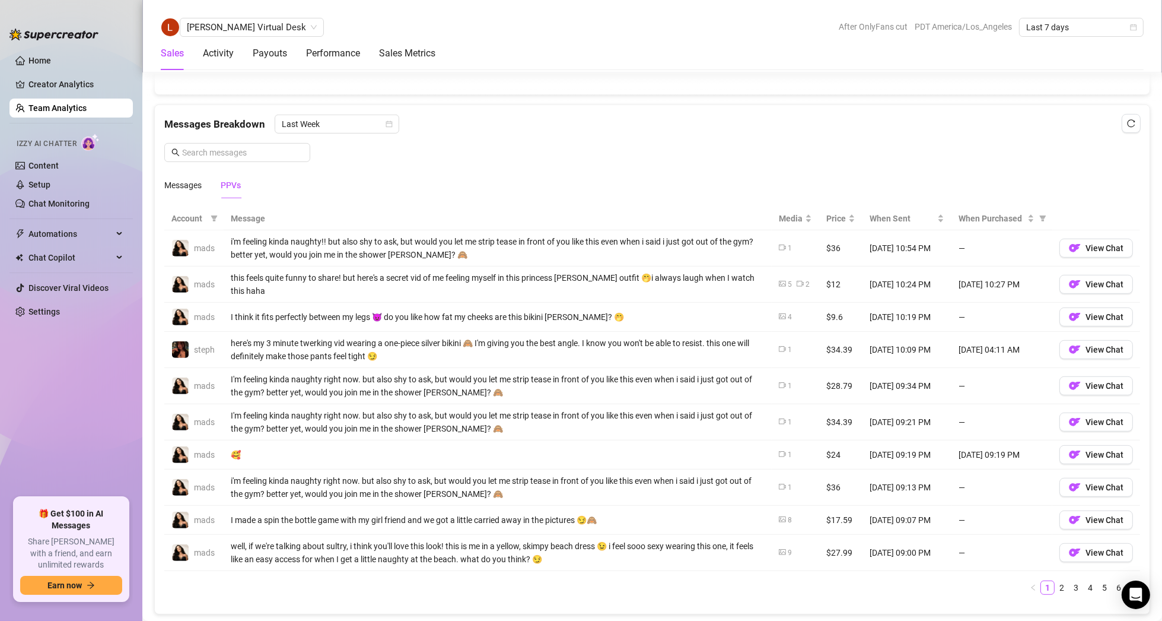
scroll to position [760, 0]
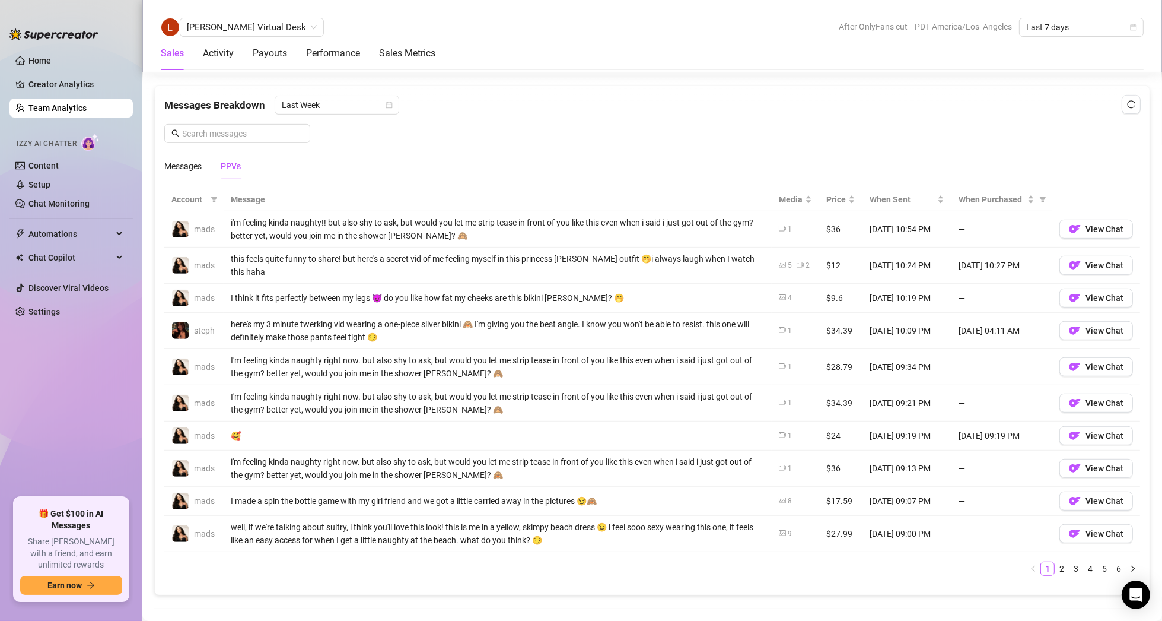
click at [1055, 562] on link "2" at bounding box center [1061, 568] width 13 height 13
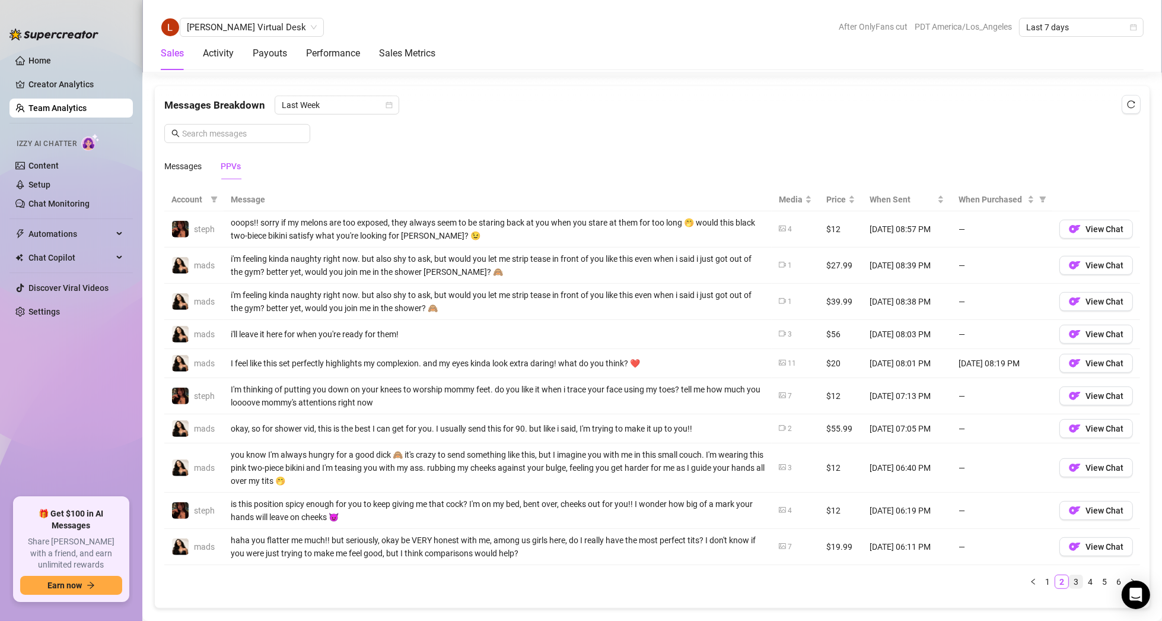
click at [1070, 578] on link "3" at bounding box center [1076, 581] width 13 height 13
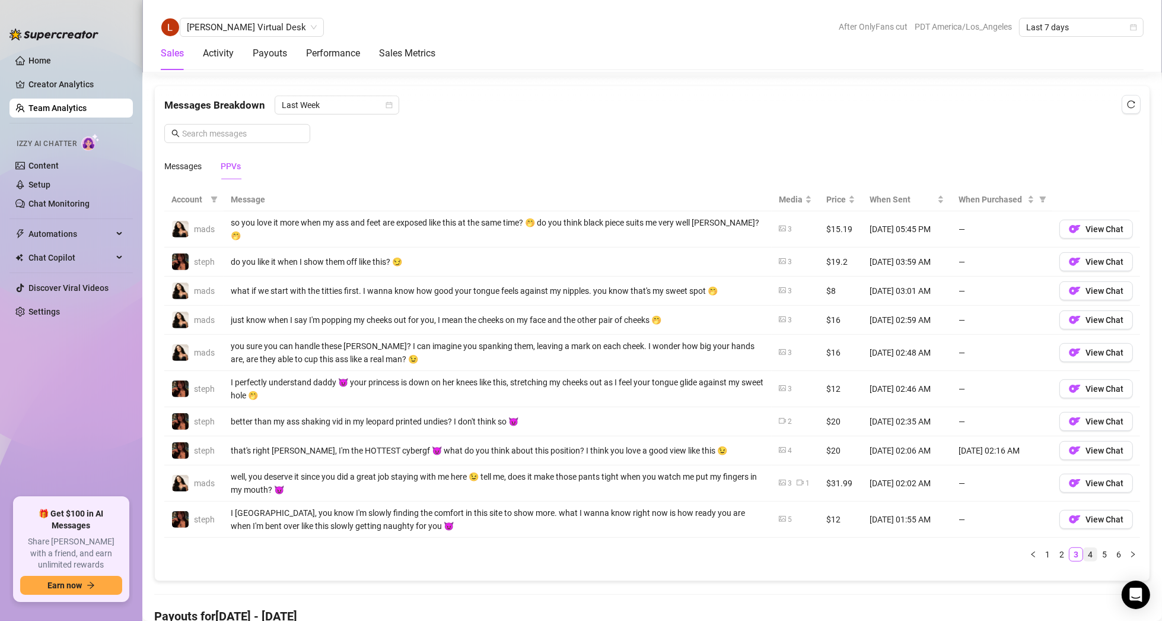
click at [1084, 548] on link "4" at bounding box center [1090, 554] width 13 height 13
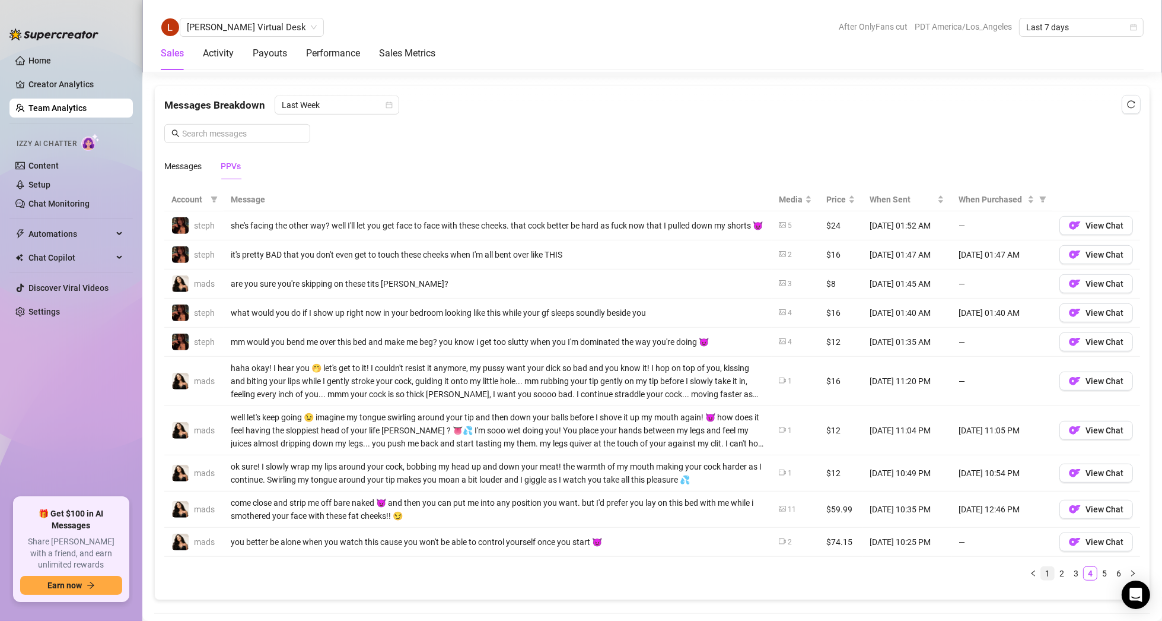
click at [1041, 576] on link "1" at bounding box center [1047, 573] width 13 height 13
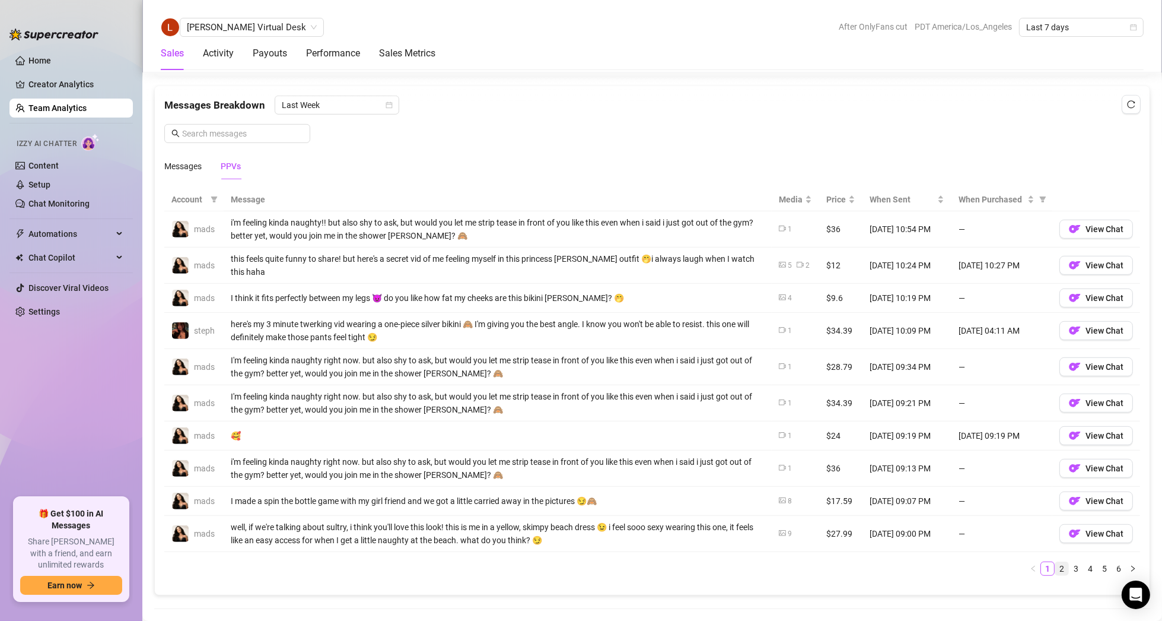
click at [1055, 562] on link "2" at bounding box center [1061, 568] width 13 height 13
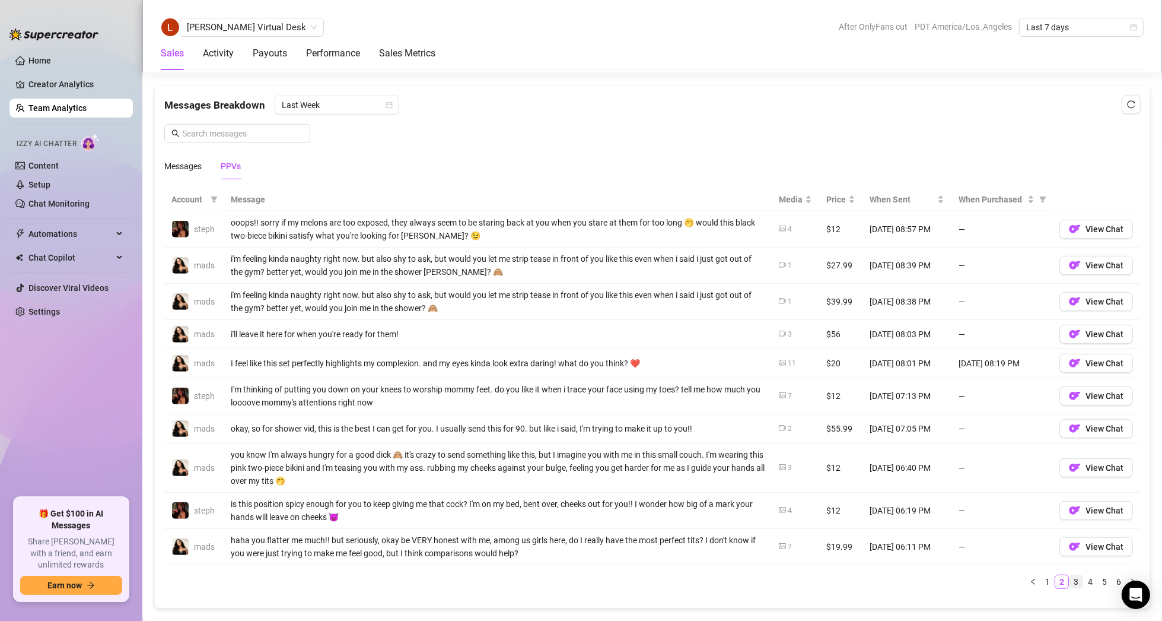
click at [1070, 575] on link "3" at bounding box center [1076, 581] width 13 height 13
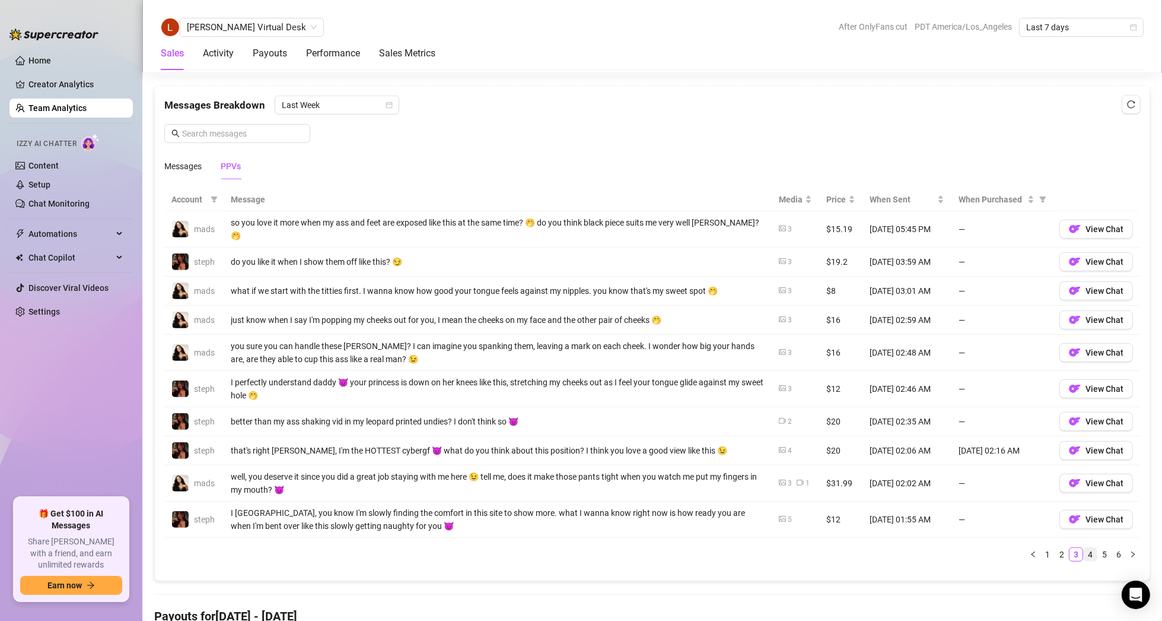
click at [1084, 548] on link "4" at bounding box center [1090, 554] width 13 height 13
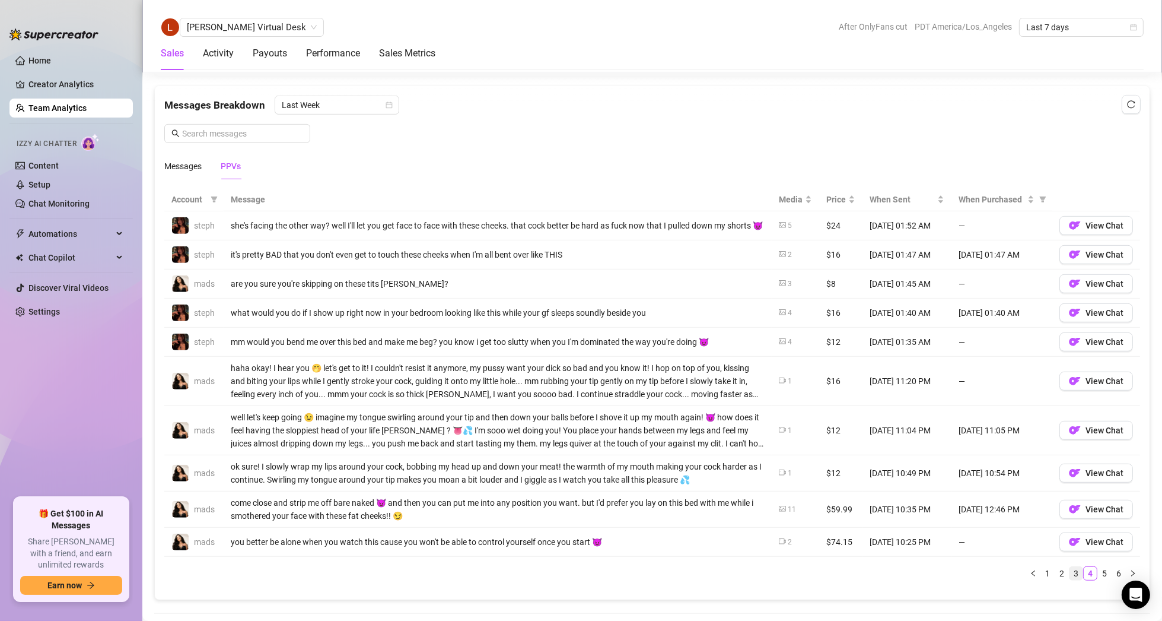
click at [1070, 575] on link "3" at bounding box center [1076, 573] width 13 height 13
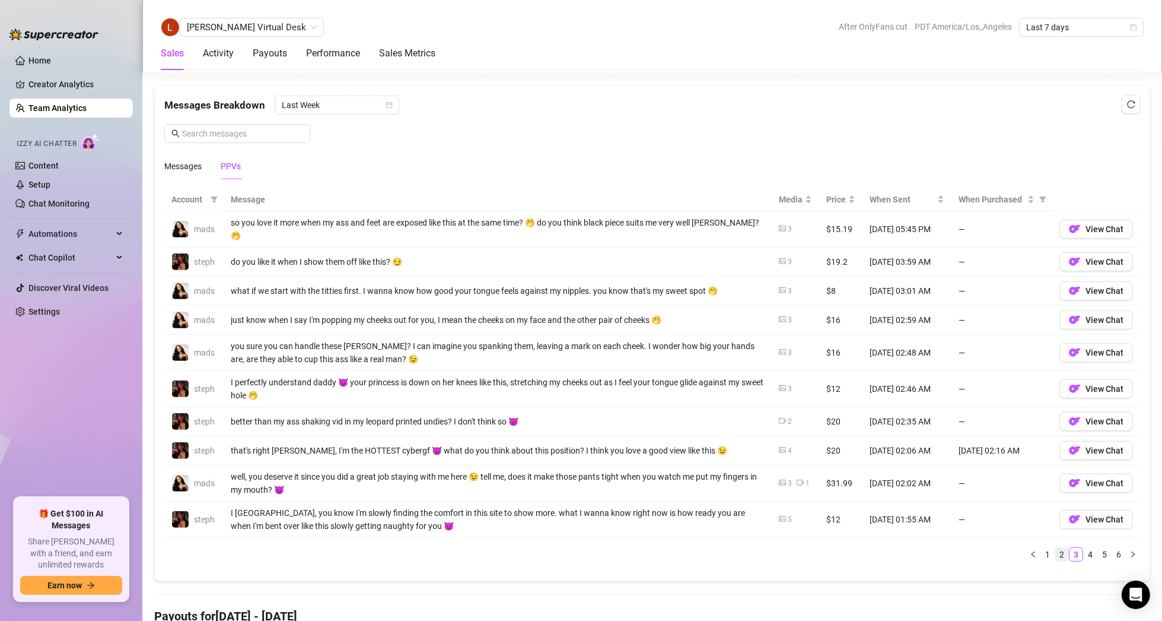
click at [1055, 548] on link "2" at bounding box center [1061, 554] width 13 height 13
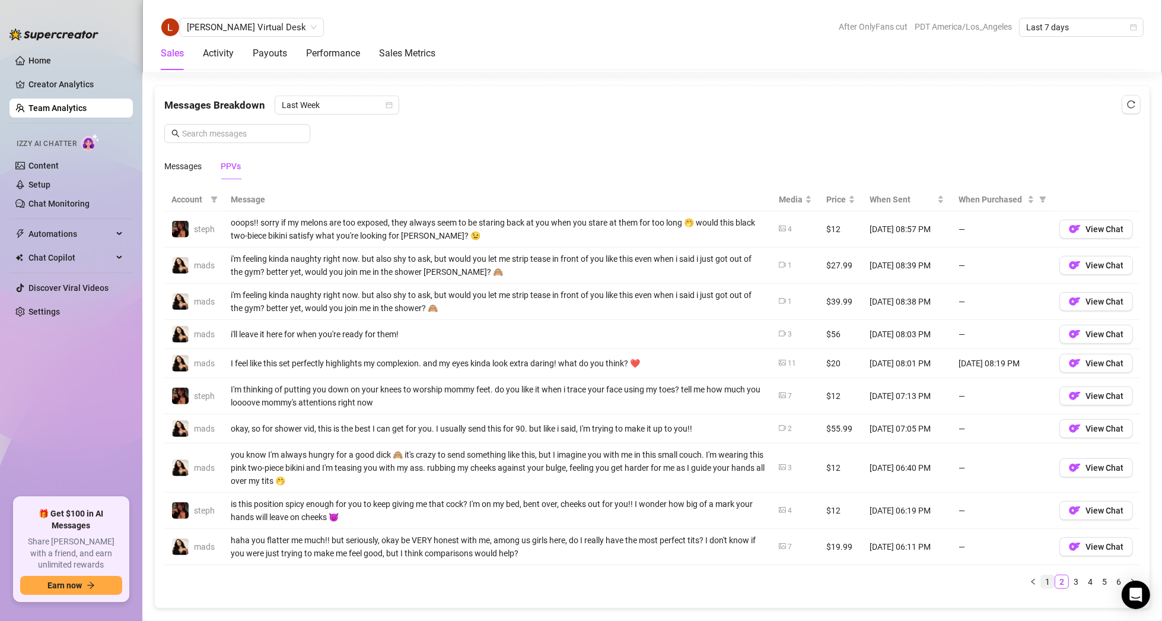
click at [1041, 575] on link "1" at bounding box center [1047, 581] width 13 height 13
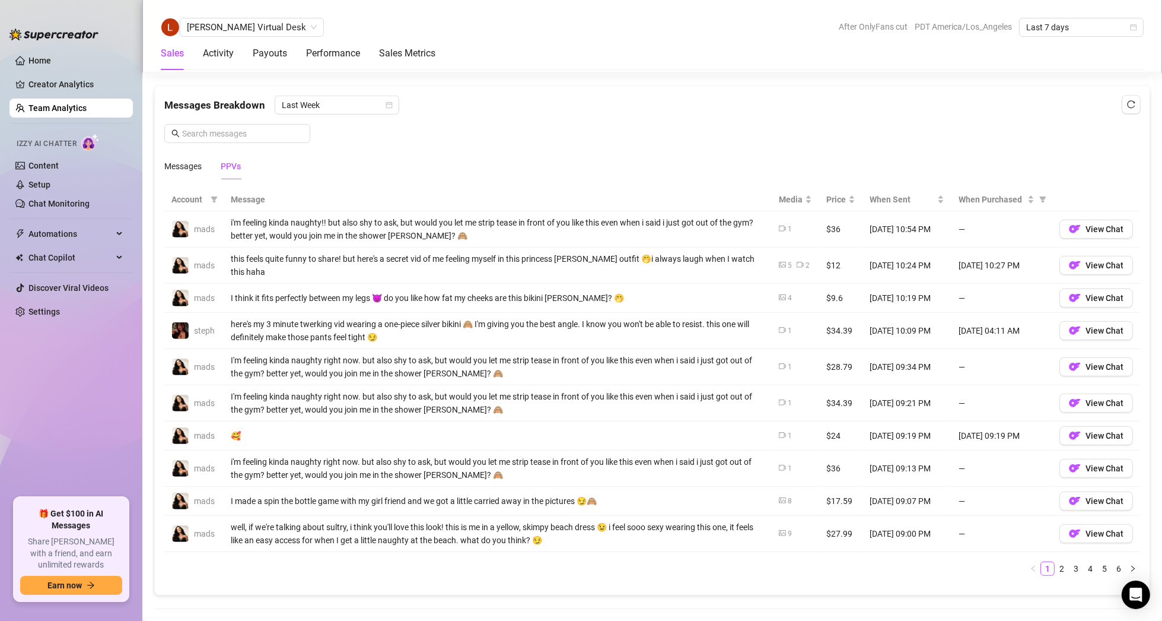
click at [613, 122] on div "Messages Breakdown Last Week Messages PPVs" at bounding box center [652, 138] width 976 height 84
click at [1055, 562] on link "2" at bounding box center [1061, 568] width 13 height 13
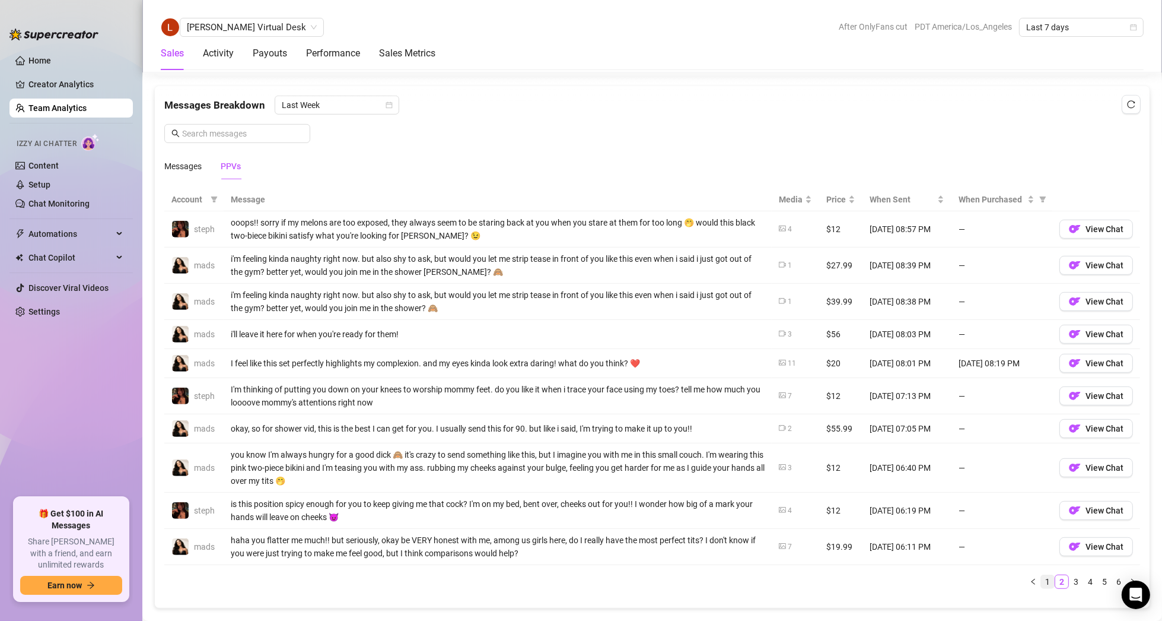
click at [1041, 576] on link "1" at bounding box center [1047, 581] width 13 height 13
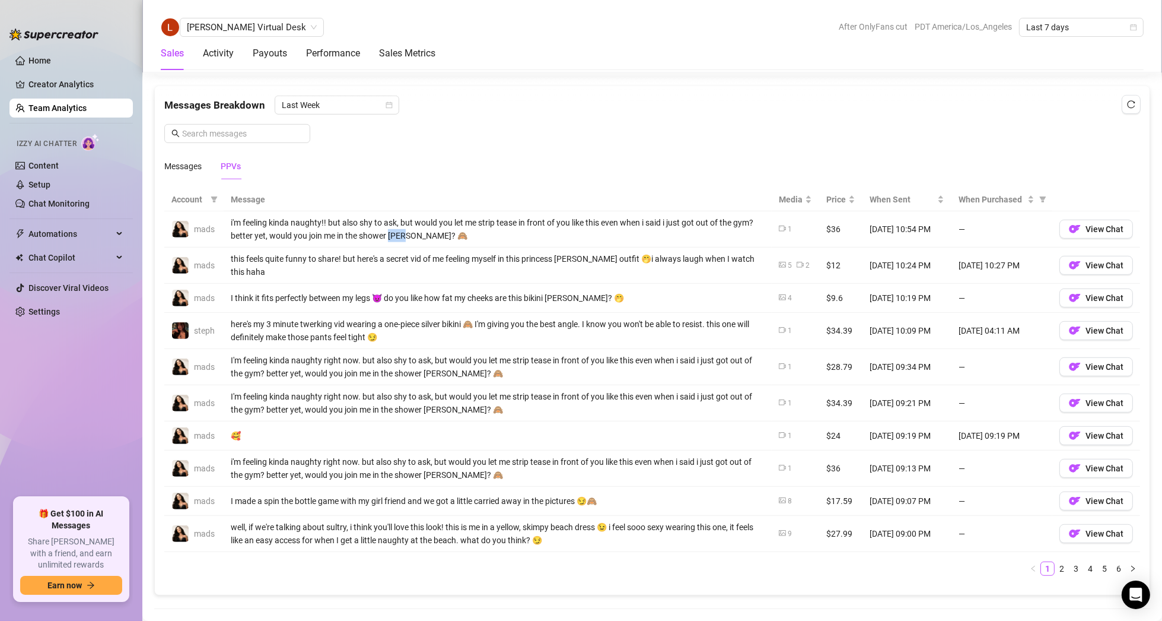
drag, startPoint x: 424, startPoint y: 235, endPoint x: 411, endPoint y: 235, distance: 13.1
click at [411, 235] on div "i'm feeling kinda naughty!! but also shy to ask, but would you let me strip tea…" at bounding box center [498, 229] width 534 height 26
click at [327, 257] on div "this feels quite funny to share! but here's a secret vid of me feeling myself i…" at bounding box center [498, 265] width 534 height 26
click at [269, 317] on div "here's my 3 minute twerking vid wearing a one-piece silver bikini 🙈 I'm giving …" at bounding box center [498, 330] width 534 height 26
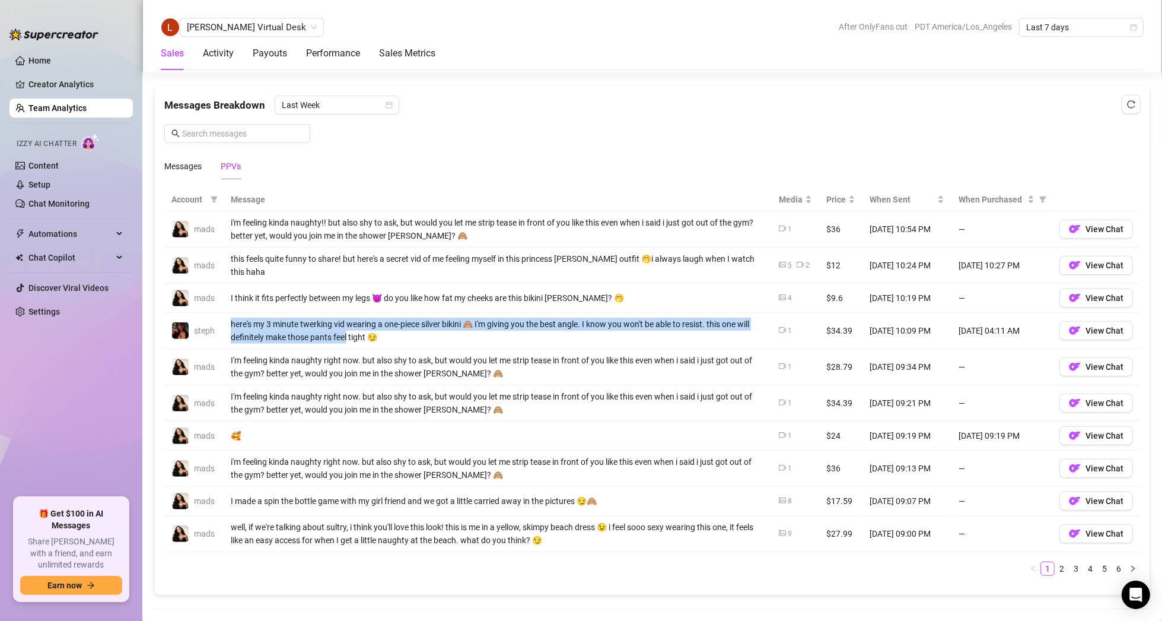
drag, startPoint x: 231, startPoint y: 315, endPoint x: 361, endPoint y: 330, distance: 131.4
click at [361, 330] on div "here's my 3 minute twerking vid wearing a one-piece silver bikini 🙈 I'm giving …" at bounding box center [498, 330] width 534 height 26
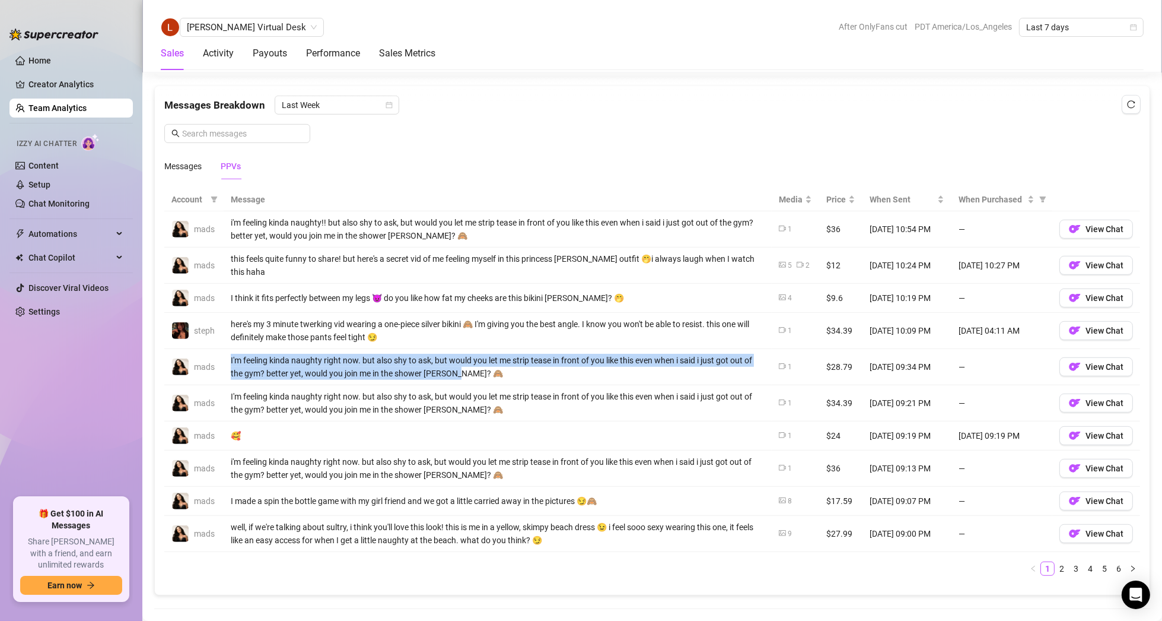
drag, startPoint x: 230, startPoint y: 350, endPoint x: 467, endPoint y: 371, distance: 237.6
click at [467, 371] on td "I'm feeling kinda naughty right now. but also shy to ask, but would you let me …" at bounding box center [498, 367] width 548 height 36
click at [488, 363] on div "I'm feeling kinda naughty right now. but also shy to ask, but would you let me …" at bounding box center [498, 367] width 534 height 26
drag, startPoint x: 462, startPoint y: 363, endPoint x: 233, endPoint y: 351, distance: 229.3
click at [233, 354] on div "I'm feeling kinda naughty right now. but also shy to ask, but would you let me …" at bounding box center [498, 367] width 534 height 26
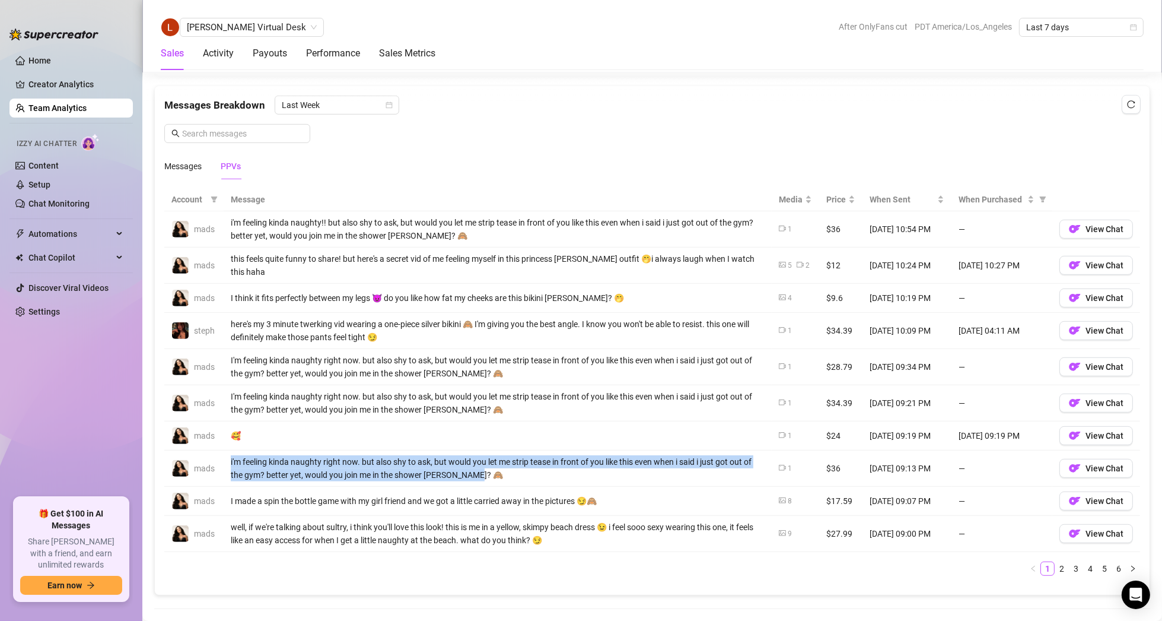
drag, startPoint x: 230, startPoint y: 449, endPoint x: 504, endPoint y: 472, distance: 275.1
click at [504, 472] on td "i'm feeling kinda naughty right now. but also shy to ask, but would you let me …" at bounding box center [498, 468] width 548 height 36
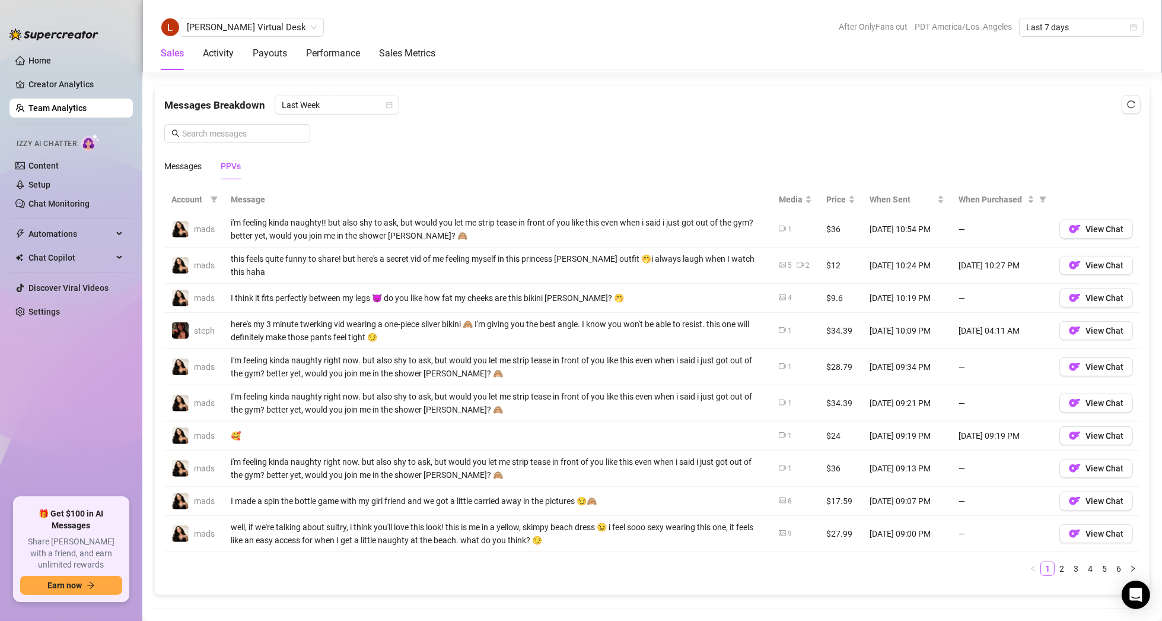
click at [537, 429] on div "🥰" at bounding box center [498, 435] width 534 height 13
click at [596, 363] on div "I'm feeling kinda naughty right now. but also shy to ask, but would you let me …" at bounding box center [498, 367] width 534 height 26
click at [662, 320] on div "here's my 3 minute twerking vid wearing a one-piece silver bikini 🙈 I'm giving …" at bounding box center [498, 330] width 534 height 26
click at [428, 322] on div "here's my 3 minute twerking vid wearing a one-piece silver bikini 🙈 I'm giving …" at bounding box center [498, 330] width 534 height 26
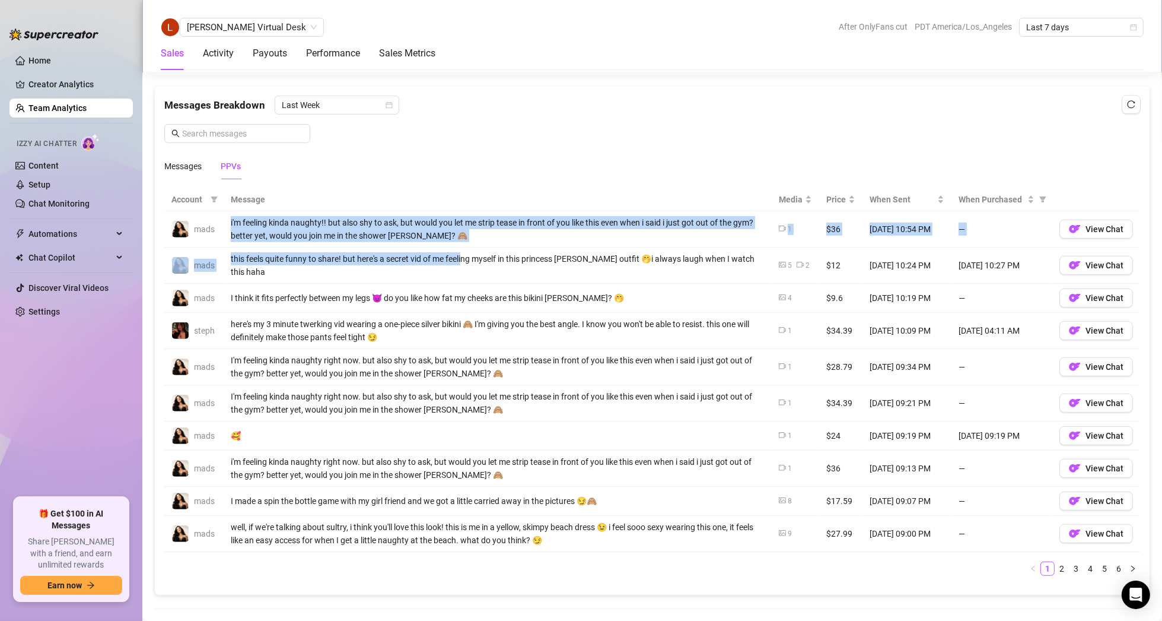
drag, startPoint x: 230, startPoint y: 219, endPoint x: 465, endPoint y: 245, distance: 237.0
click at [465, 245] on tbody "mads i'm feeling kinda naughty!! but also shy to ask, but would you let me stri…" at bounding box center [652, 381] width 976 height 341
click at [459, 234] on div "i'm feeling kinda naughty!! but also shy to ask, but would you let me strip tea…" at bounding box center [498, 229] width 534 height 26
drag, startPoint x: 452, startPoint y: 234, endPoint x: 228, endPoint y: 218, distance: 224.8
click at [228, 218] on td "i'm feeling kinda naughty!! but also shy to ask, but would you let me strip tea…" at bounding box center [498, 229] width 548 height 36
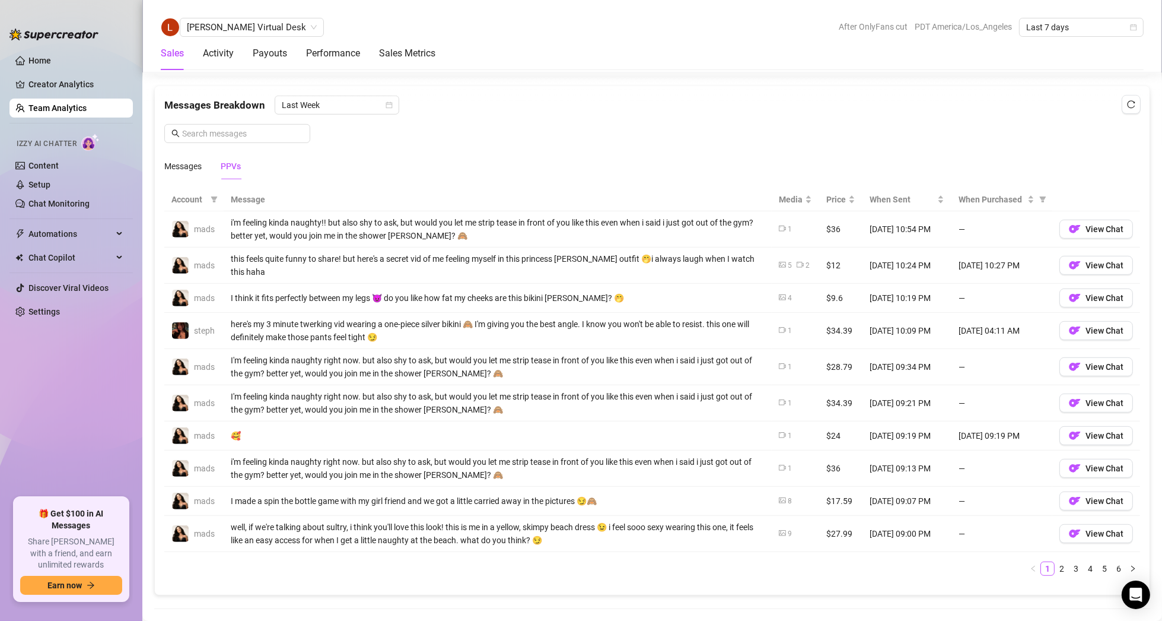
click at [338, 206] on th "Message" at bounding box center [498, 199] width 548 height 23
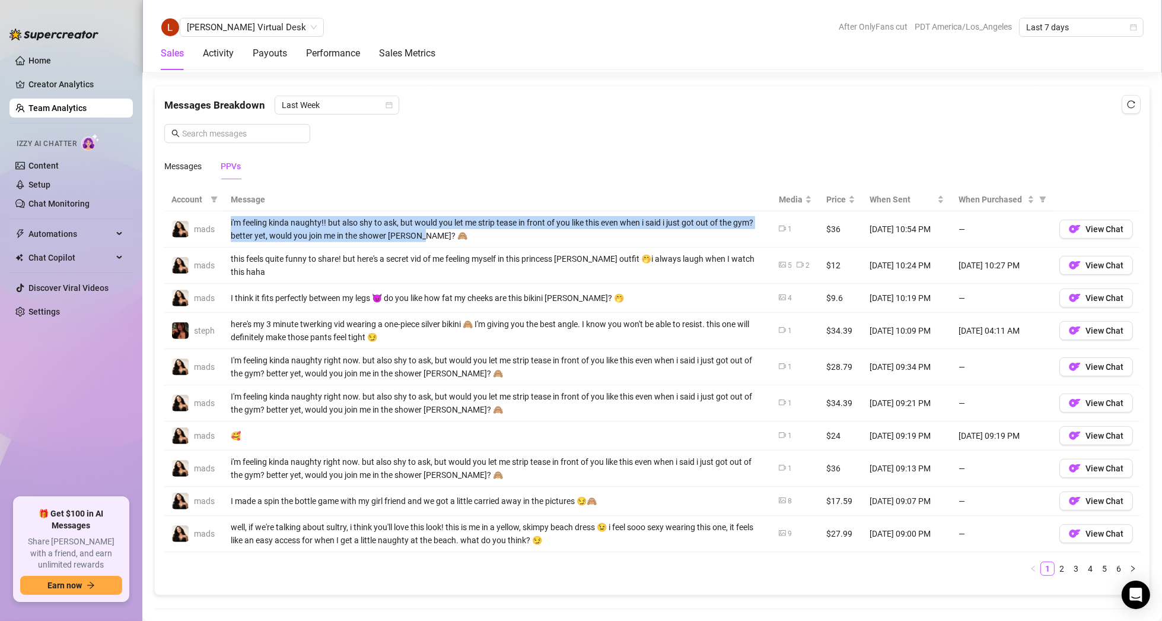
drag, startPoint x: 230, startPoint y: 220, endPoint x: 462, endPoint y: 236, distance: 232.5
click at [462, 236] on td "i'm feeling kinda naughty!! but also shy to ask, but would you let me strip tea…" at bounding box center [498, 229] width 548 height 36
click at [462, 236] on div "i'm feeling kinda naughty!! but also shy to ask, but would you let me strip tea…" at bounding box center [498, 229] width 534 height 26
click at [476, 226] on div "i'm feeling kinda naughty!! but also shy to ask, but would you let me strip tea…" at bounding box center [498, 229] width 534 height 26
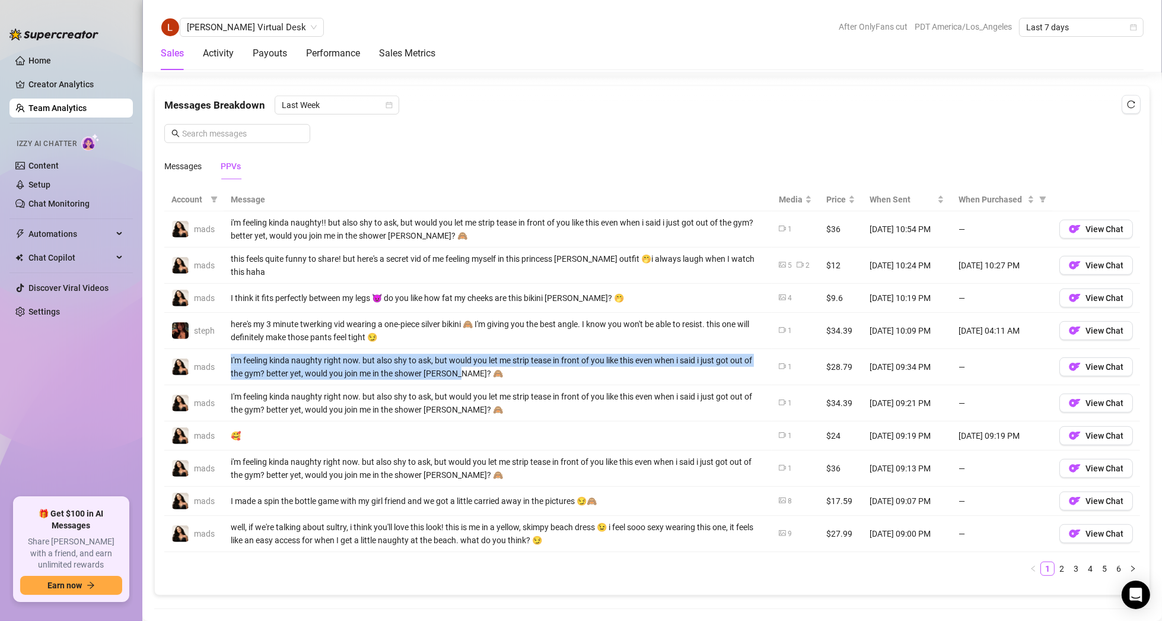
drag, startPoint x: 230, startPoint y: 344, endPoint x: 467, endPoint y: 365, distance: 238.3
click at [467, 365] on td "I'm feeling kinda naughty right now. but also shy to ask, but would you let me …" at bounding box center [498, 367] width 548 height 36
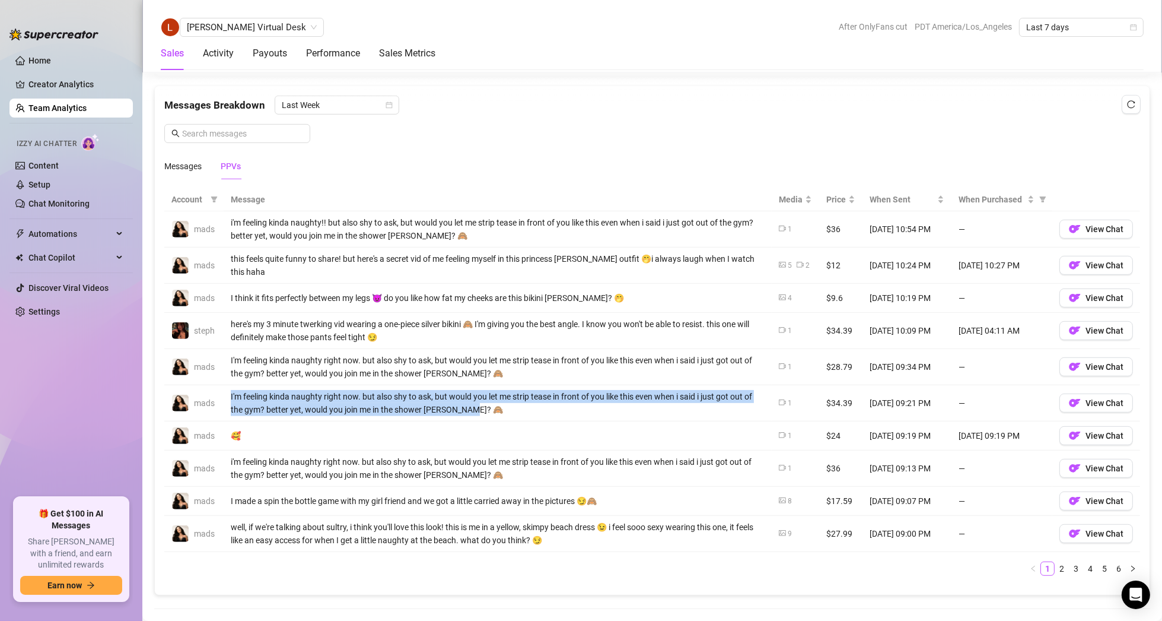
drag, startPoint x: 230, startPoint y: 387, endPoint x: 486, endPoint y: 409, distance: 257.9
click at [486, 409] on td "I'm feeling kinda naughty right now. but also shy to ask, but would you let me …" at bounding box center [498, 403] width 548 height 36
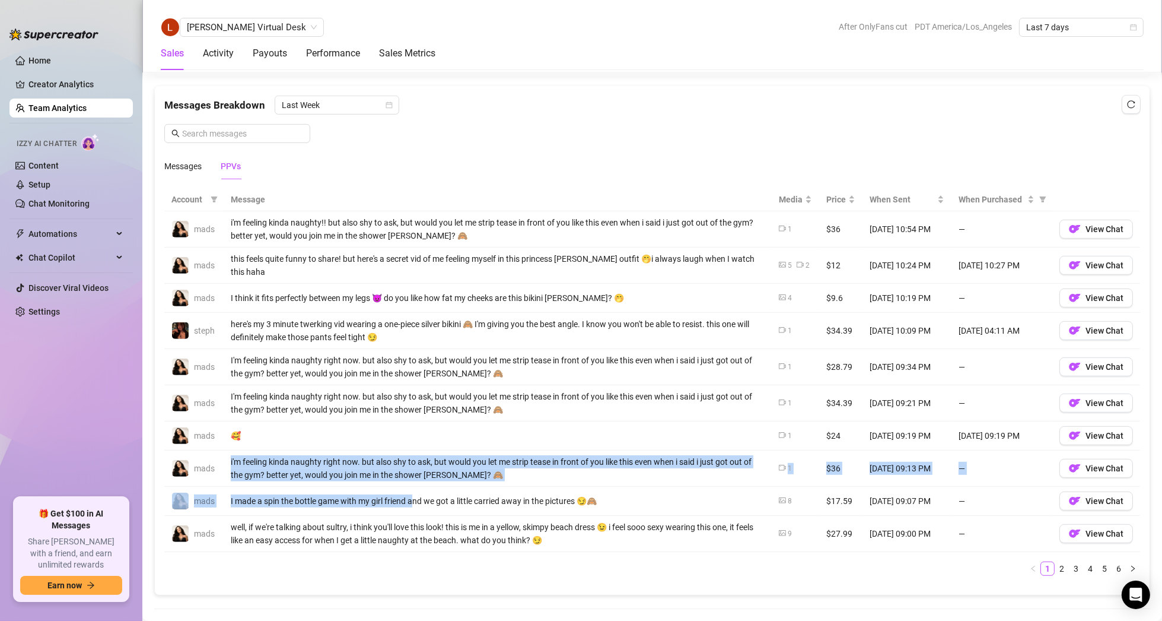
drag, startPoint x: 295, startPoint y: 458, endPoint x: 414, endPoint y: 479, distance: 120.5
click at [414, 479] on tbody "mads i'm feeling kinda naughty!! but also shy to ask, but would you let me stri…" at bounding box center [652, 381] width 976 height 341
click at [1055, 562] on link "2" at bounding box center [1061, 568] width 13 height 13
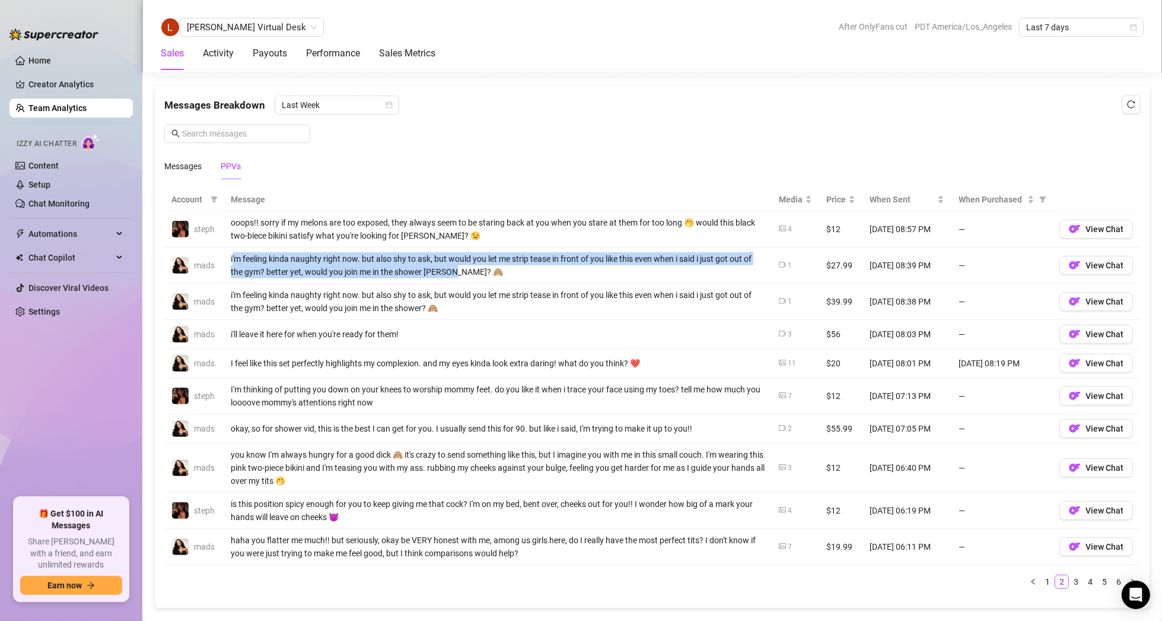
drag, startPoint x: 233, startPoint y: 256, endPoint x: 456, endPoint y: 275, distance: 223.9
click at [456, 275] on div "i'm feeling kinda naughty right now. but also shy to ask, but would you let me …" at bounding box center [498, 265] width 534 height 26
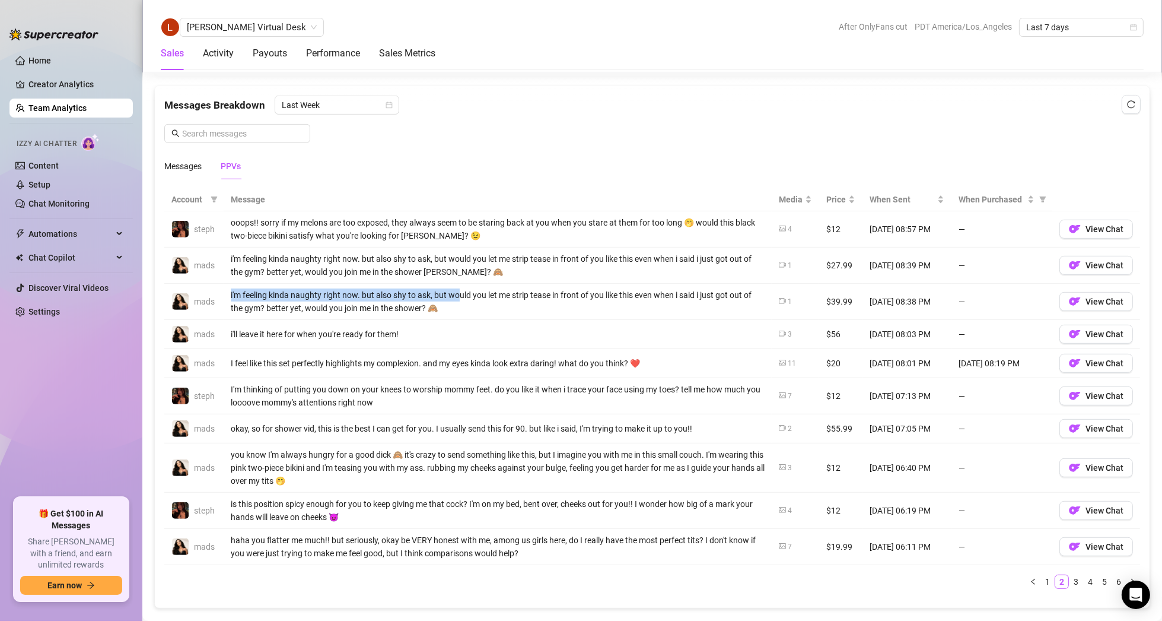
drag, startPoint x: 230, startPoint y: 290, endPoint x: 460, endPoint y: 292, distance: 229.6
click at [460, 292] on div "i'm feeling kinda naughty right now. but also shy to ask, but would you let me …" at bounding box center [498, 301] width 534 height 26
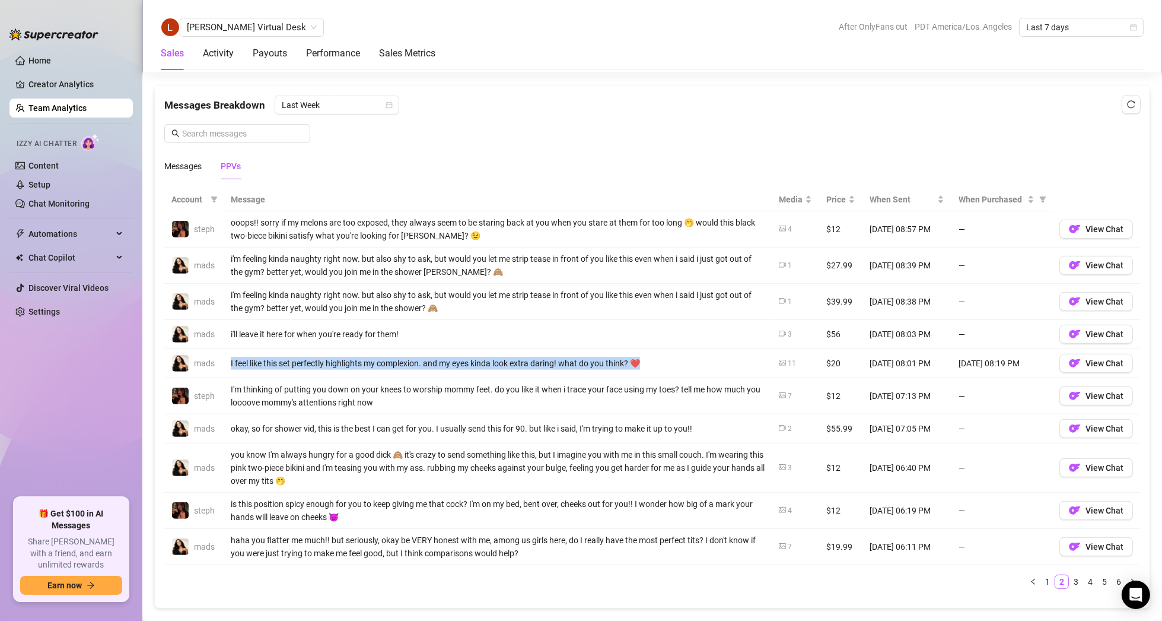
drag, startPoint x: 229, startPoint y: 361, endPoint x: 661, endPoint y: 362, distance: 431.9
click at [661, 362] on td "I feel like this set perfectly highlights my complexion. and my eyes kinda look…" at bounding box center [498, 363] width 548 height 29
click at [662, 362] on div "I feel like this set perfectly highlights my complexion. and my eyes kinda look…" at bounding box center [498, 363] width 534 height 13
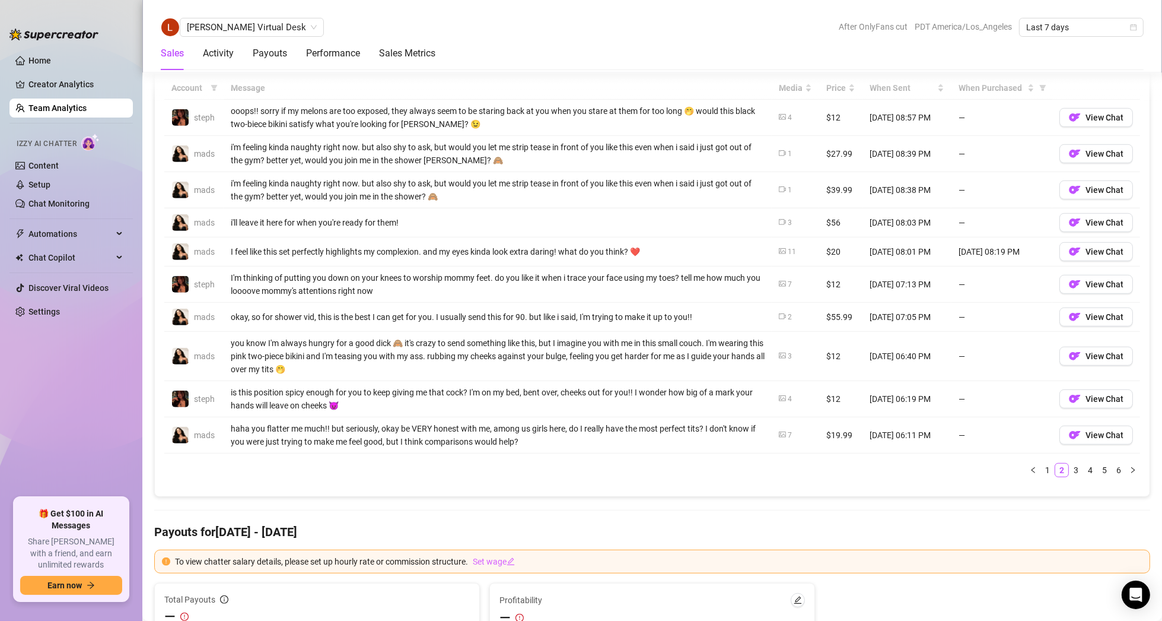
scroll to position [879, 0]
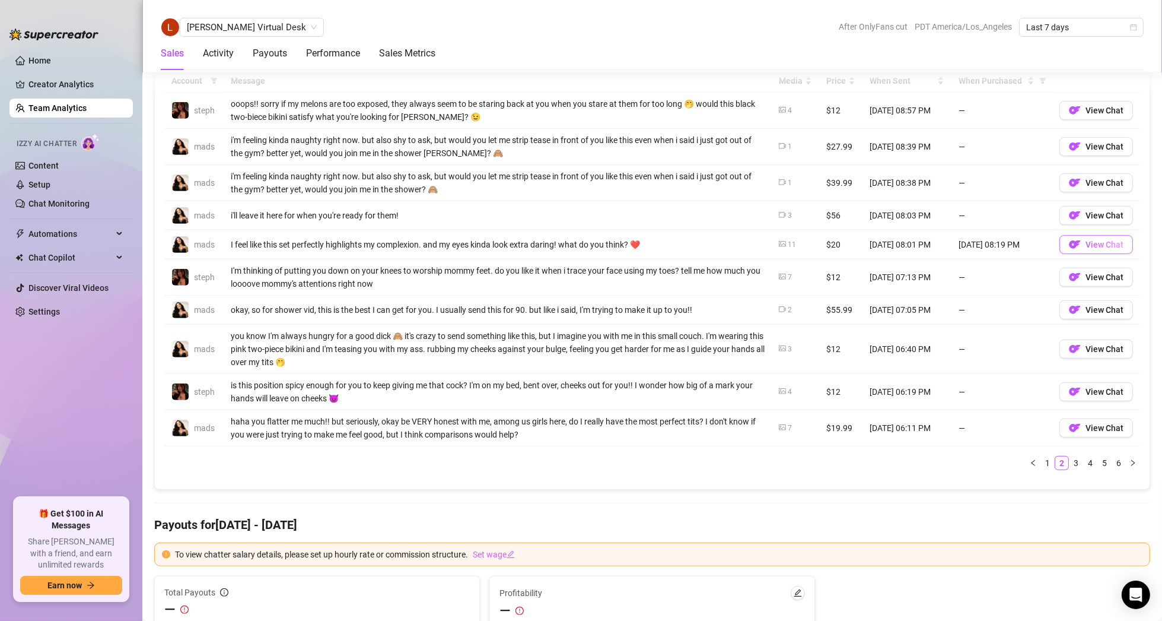
click at [1072, 243] on button "View Chat" at bounding box center [1097, 244] width 74 height 19
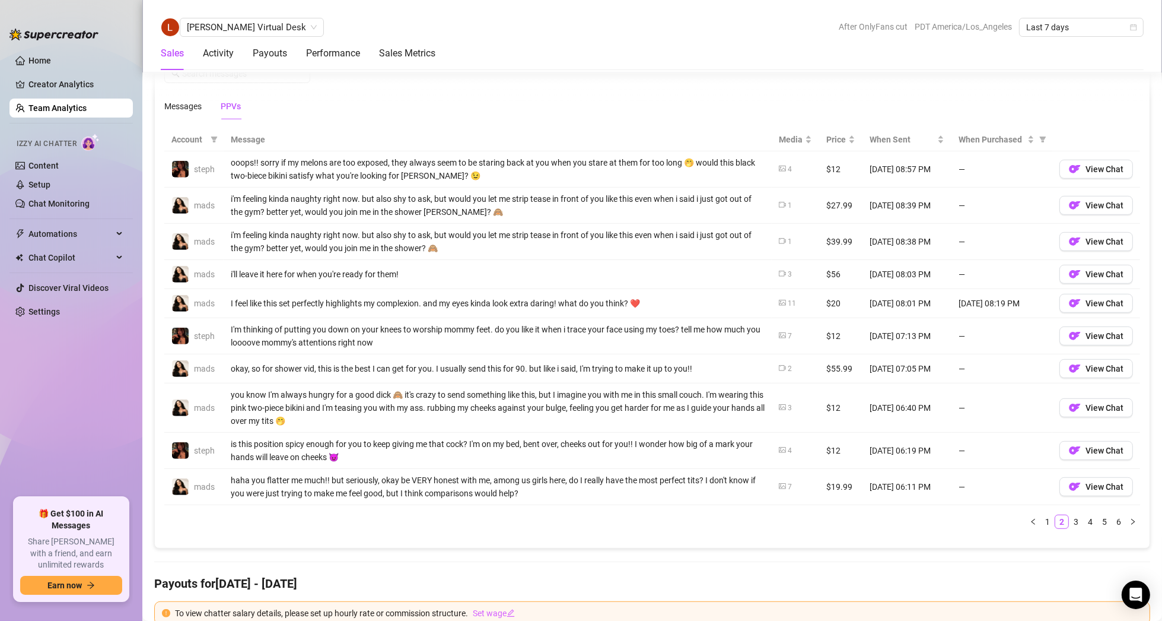
scroll to position [819, 0]
click at [1041, 517] on link "1" at bounding box center [1047, 522] width 13 height 13
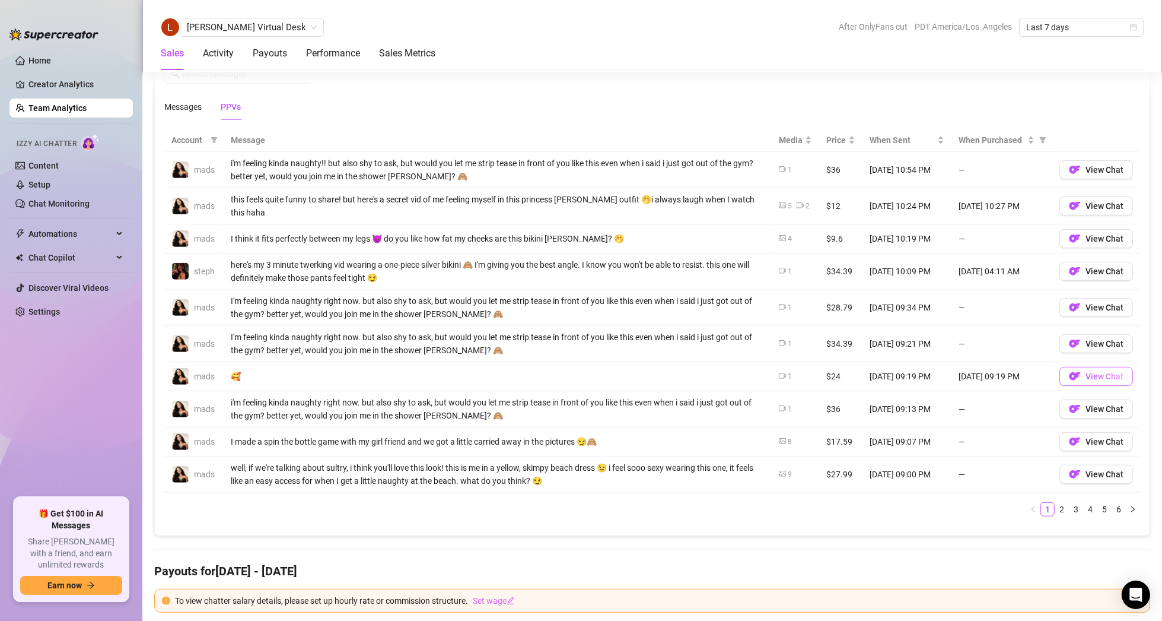
click at [1086, 371] on span "View Chat" at bounding box center [1105, 375] width 38 height 9
